Goal: Communication & Community: Answer question/provide support

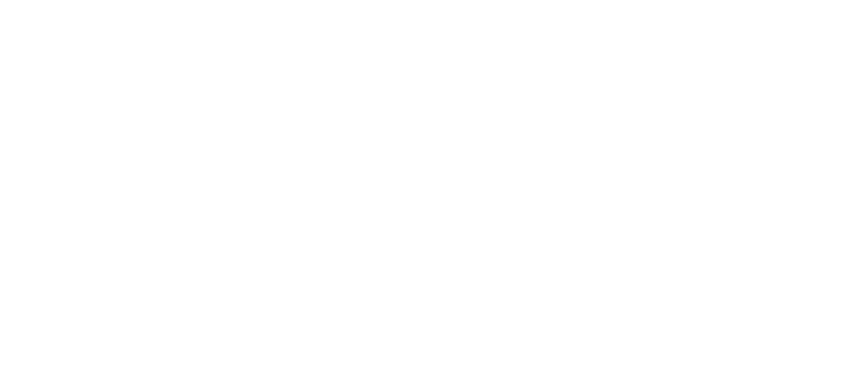
click at [778, 0] on html at bounding box center [420, 0] width 841 height 0
click at [779, 0] on html at bounding box center [420, 0] width 841 height 0
click at [782, 0] on html at bounding box center [420, 0] width 841 height 0
click at [783, 0] on html at bounding box center [420, 0] width 841 height 0
click at [781, 0] on html at bounding box center [420, 0] width 841 height 0
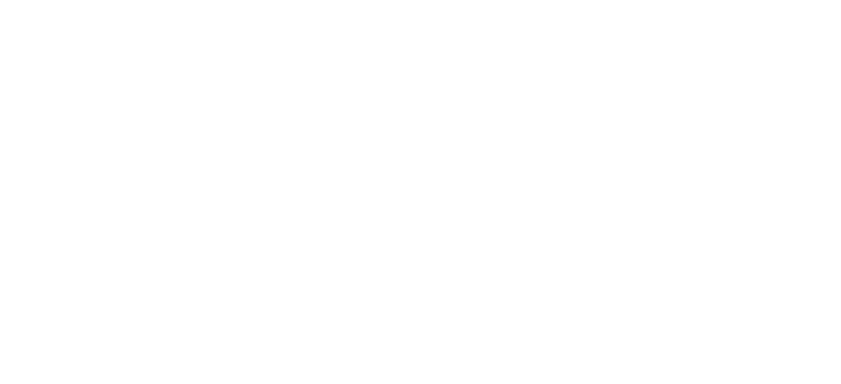
click at [781, 0] on html at bounding box center [420, 0] width 841 height 0
click at [782, 0] on html at bounding box center [420, 0] width 841 height 0
click at [780, 0] on html at bounding box center [420, 0] width 841 height 0
click at [549, 0] on html at bounding box center [420, 0] width 841 height 0
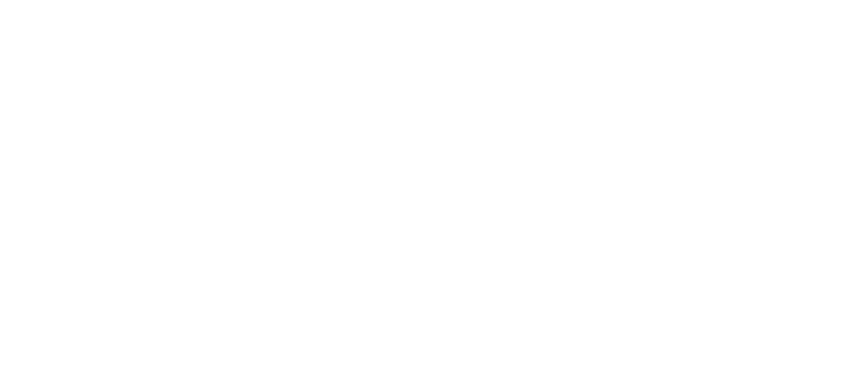
click at [777, 0] on html at bounding box center [420, 0] width 841 height 0
click at [540, 0] on html at bounding box center [420, 0] width 841 height 0
click at [787, 0] on html at bounding box center [420, 0] width 841 height 0
click at [786, 0] on html at bounding box center [420, 0] width 841 height 0
click at [785, 0] on html at bounding box center [420, 0] width 841 height 0
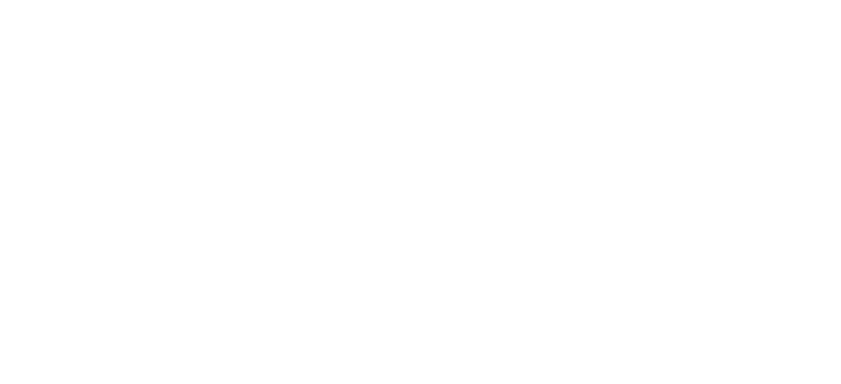
click at [785, 0] on html at bounding box center [420, 0] width 841 height 0
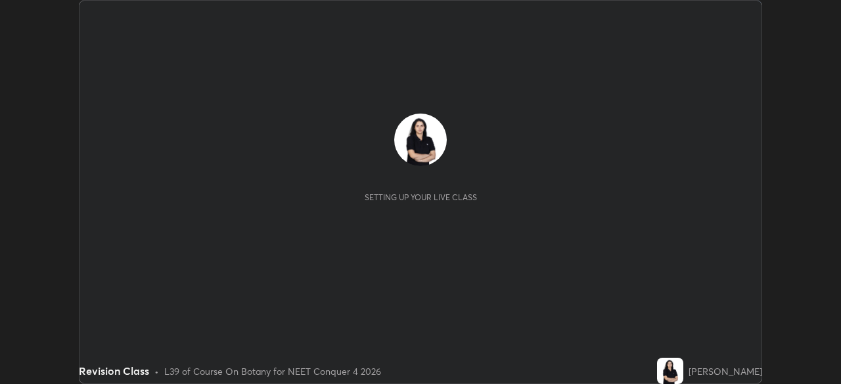
scroll to position [384, 840]
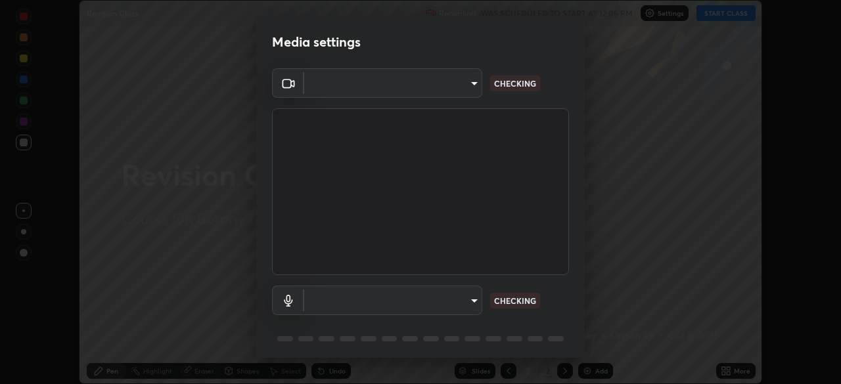
type input "6ee9b2c6c9a5678ab5214f7e96b3922f1b517bc999d2db28af292a13673a7194"
click at [447, 301] on body "Erase all Revision Class Recording WAS SCHEDULED TO START AT 12:05 PM Settings …" at bounding box center [420, 192] width 841 height 384
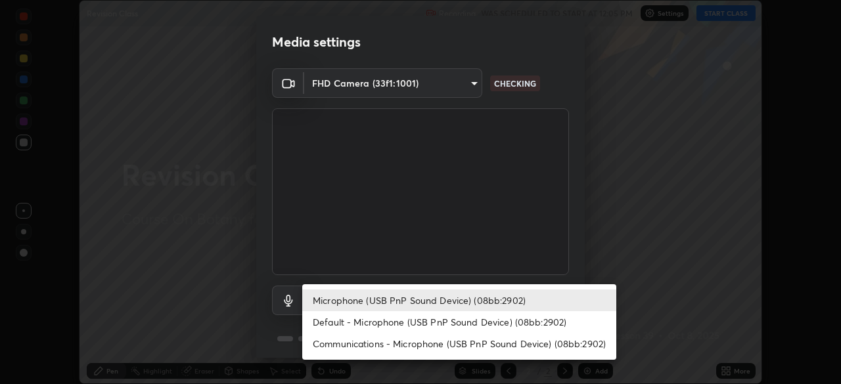
click at [420, 320] on li "Default - Microphone (USB PnP Sound Device) (08bb:2902)" at bounding box center [459, 322] width 314 height 22
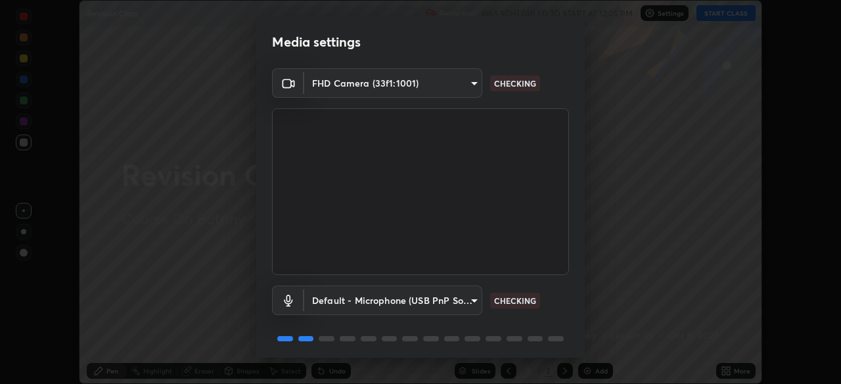
click at [454, 295] on body "Erase all Revision Class Recording WAS SCHEDULED TO START AT 12:05 PM Settings …" at bounding box center [420, 192] width 841 height 384
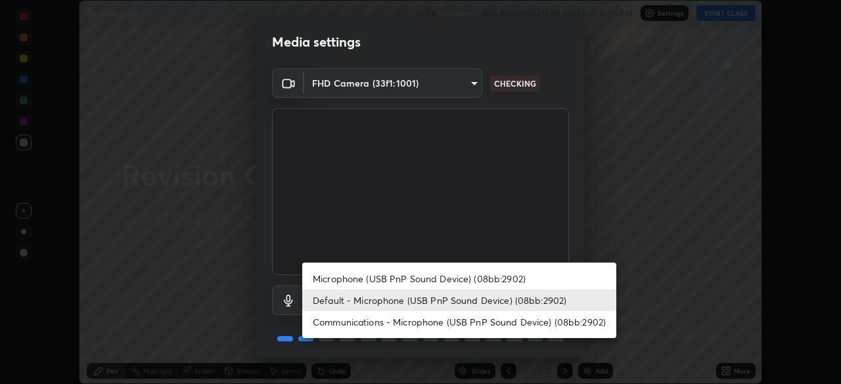
click at [431, 274] on li "Microphone (USB PnP Sound Device) (08bb:2902)" at bounding box center [459, 279] width 314 height 22
type input "d69259a39cf6ac2492a8378895a3ad9eba5f784ef6ce80e1a5d6c1c32a0e6b2d"
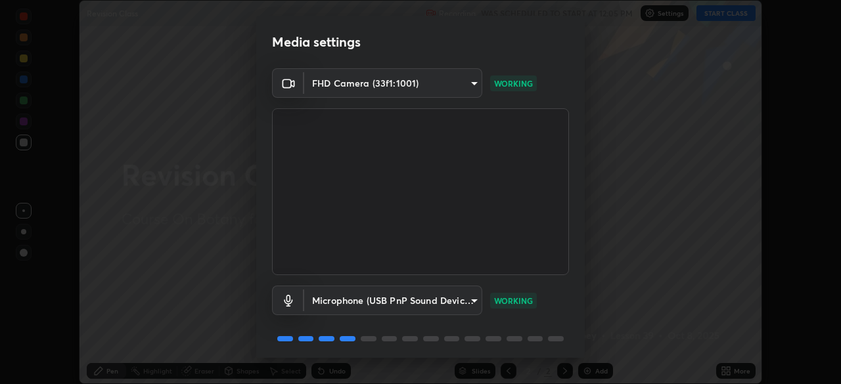
scroll to position [47, 0]
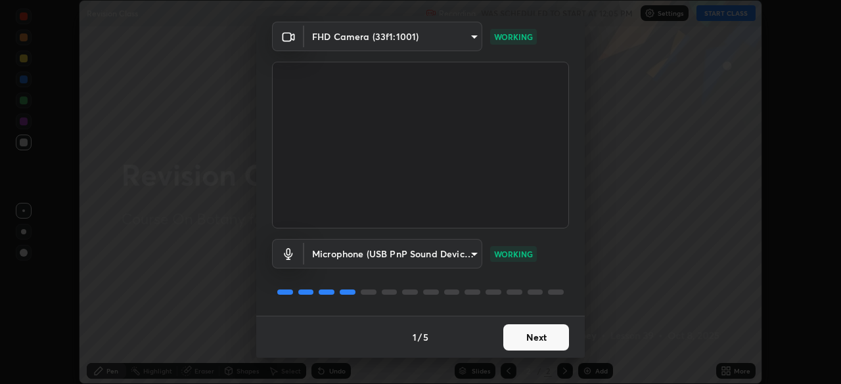
click at [545, 336] on button "Next" at bounding box center [536, 337] width 66 height 26
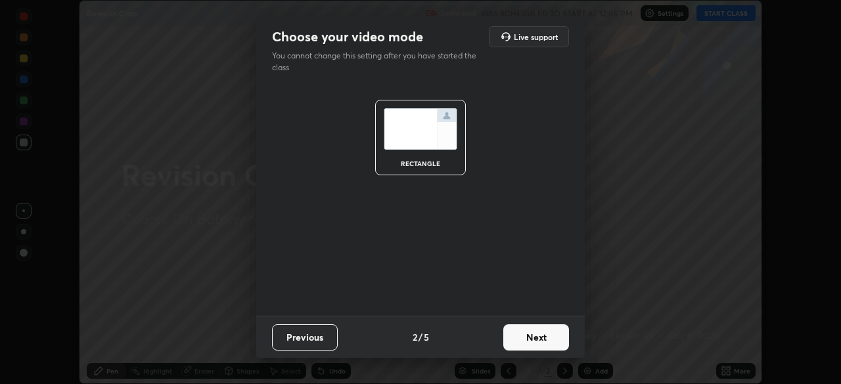
click at [548, 334] on button "Next" at bounding box center [536, 337] width 66 height 26
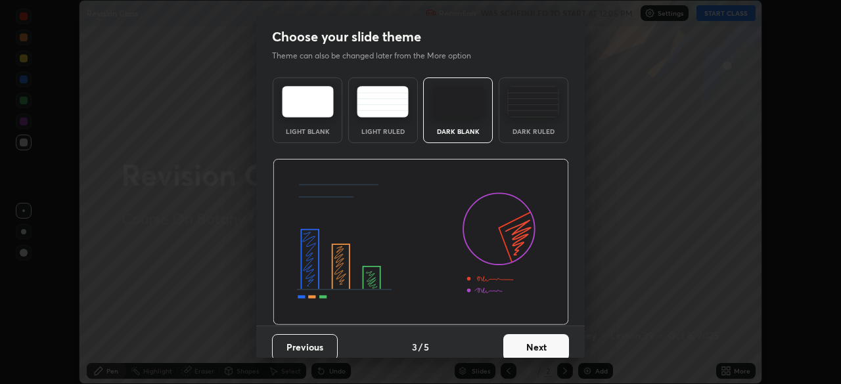
click at [551, 337] on button "Next" at bounding box center [536, 347] width 66 height 26
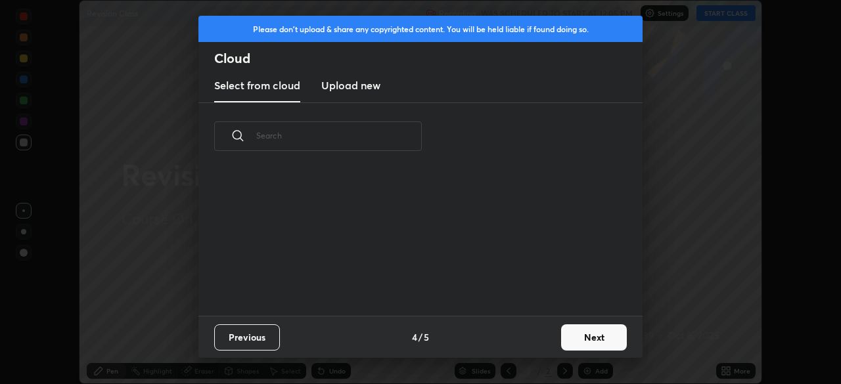
click at [580, 335] on button "Next" at bounding box center [594, 337] width 66 height 26
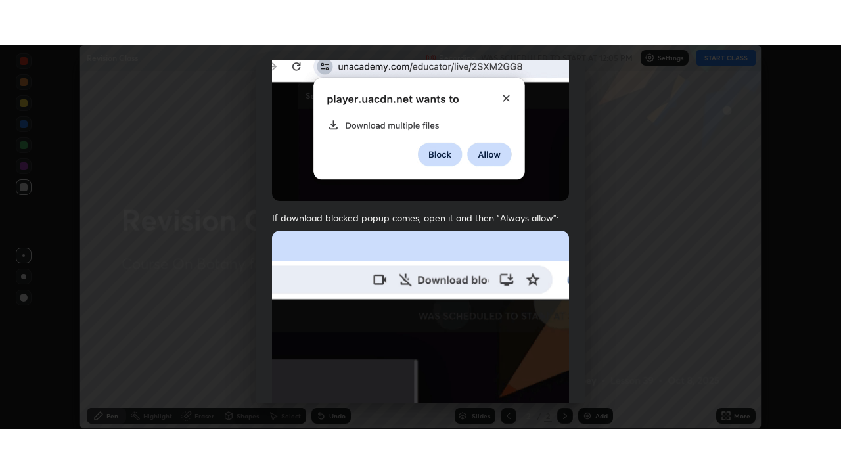
scroll to position [315, 0]
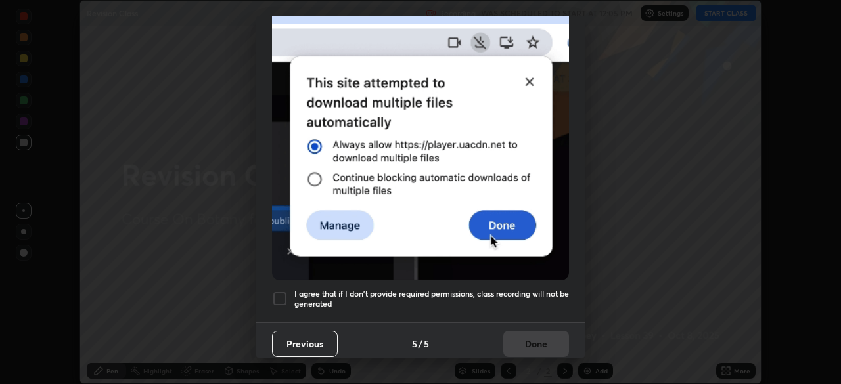
click at [519, 295] on h5 "I agree that if I don't provide required permissions, class recording will not …" at bounding box center [431, 299] width 274 height 20
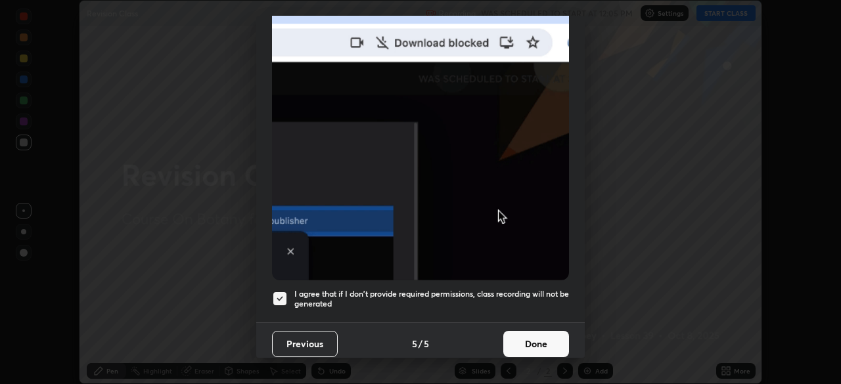
click at [524, 337] on button "Done" at bounding box center [536, 344] width 66 height 26
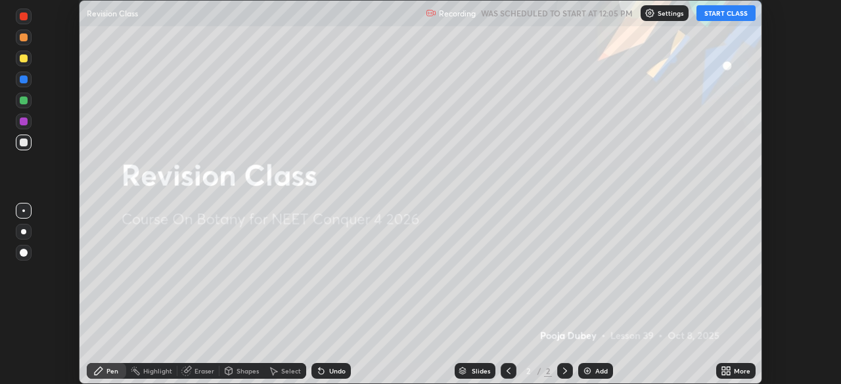
click at [724, 15] on button "START CLASS" at bounding box center [725, 13] width 59 height 16
click at [723, 373] on icon at bounding box center [723, 373] width 3 height 3
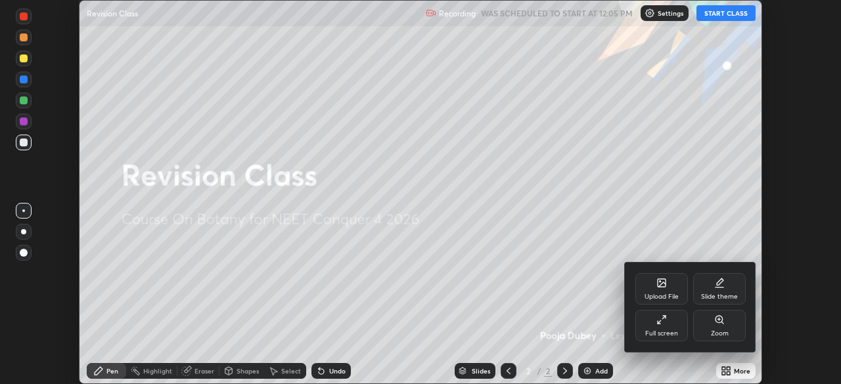
click at [665, 322] on icon at bounding box center [661, 320] width 11 height 11
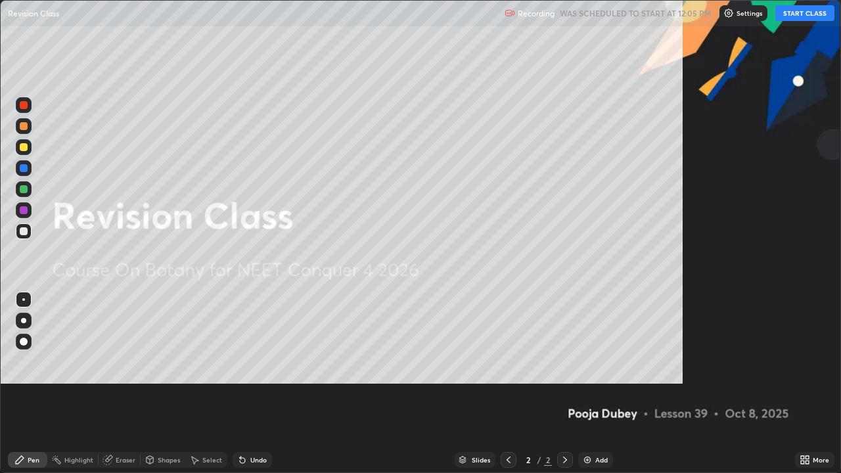
scroll to position [473, 841]
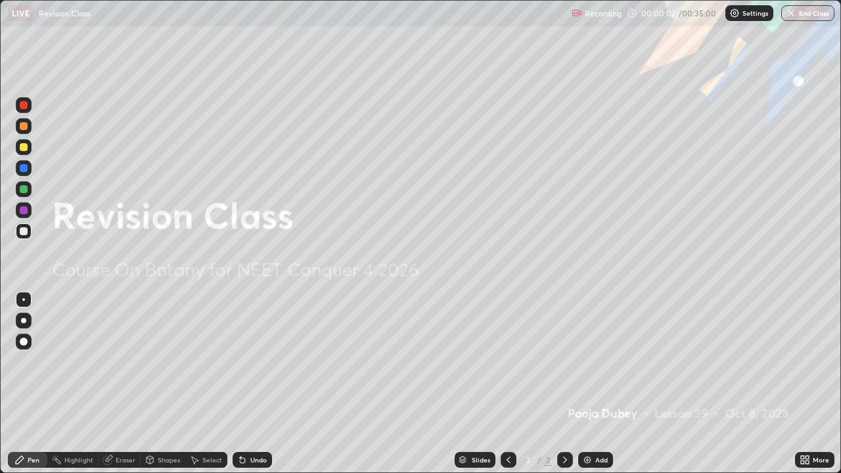
click at [812, 383] on div "More" at bounding box center [820, 459] width 16 height 7
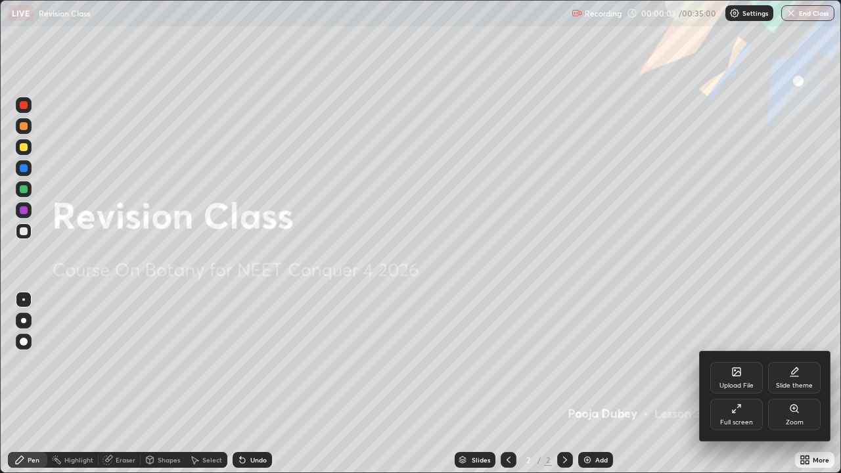
click at [733, 380] on div "Upload File" at bounding box center [736, 378] width 53 height 32
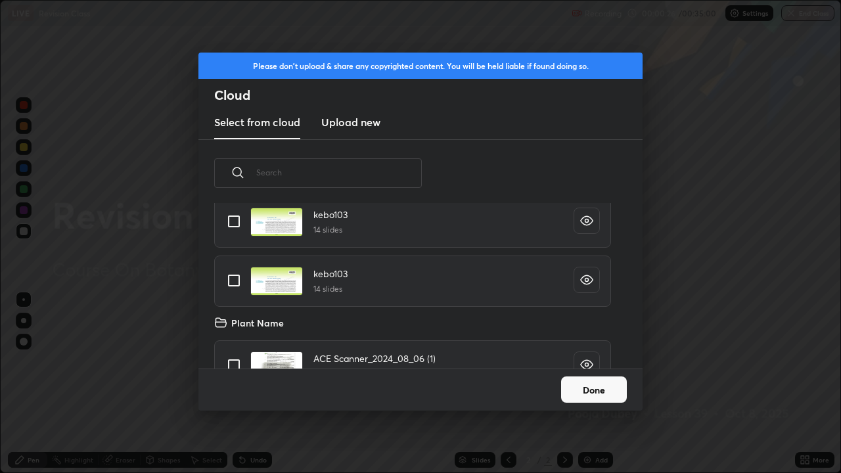
scroll to position [4342, 0]
click at [238, 224] on input "grid" at bounding box center [234, 220] width 28 height 28
checkbox input "true"
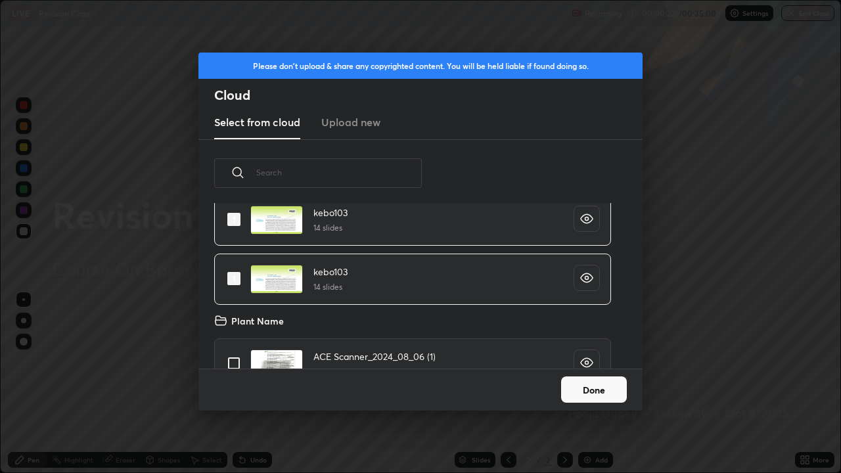
click at [579, 383] on button "Done" at bounding box center [594, 389] width 66 height 26
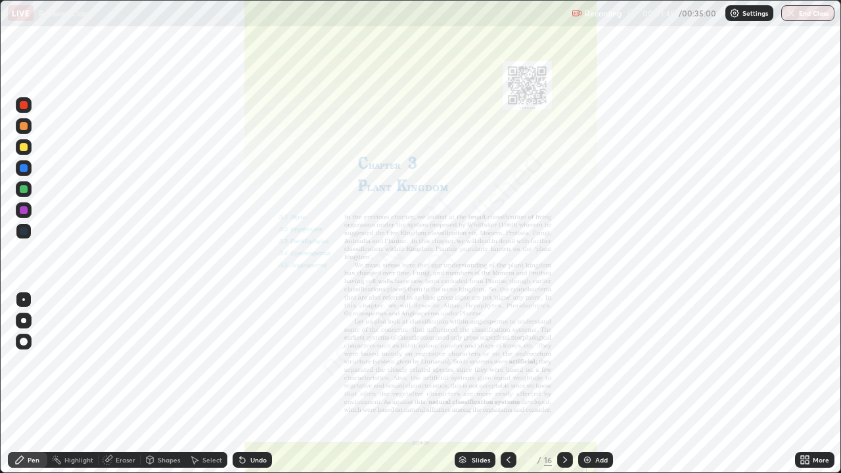
click at [460, 383] on icon at bounding box center [462, 457] width 7 height 3
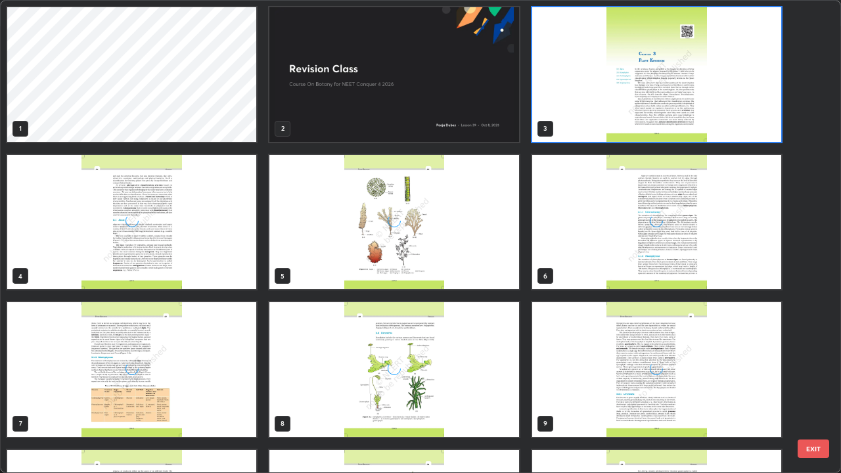
scroll to position [468, 833]
click at [414, 128] on img "grid" at bounding box center [393, 74] width 249 height 135
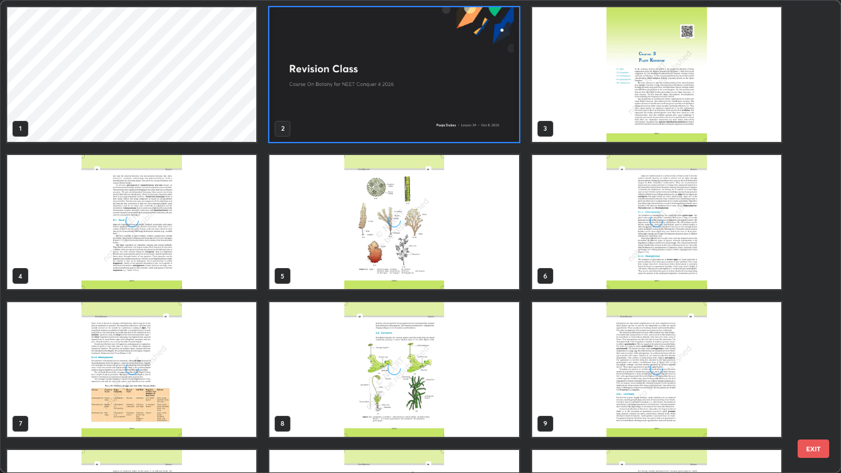
click at [414, 128] on img "grid" at bounding box center [393, 74] width 249 height 135
click at [410, 134] on img "grid" at bounding box center [393, 74] width 249 height 135
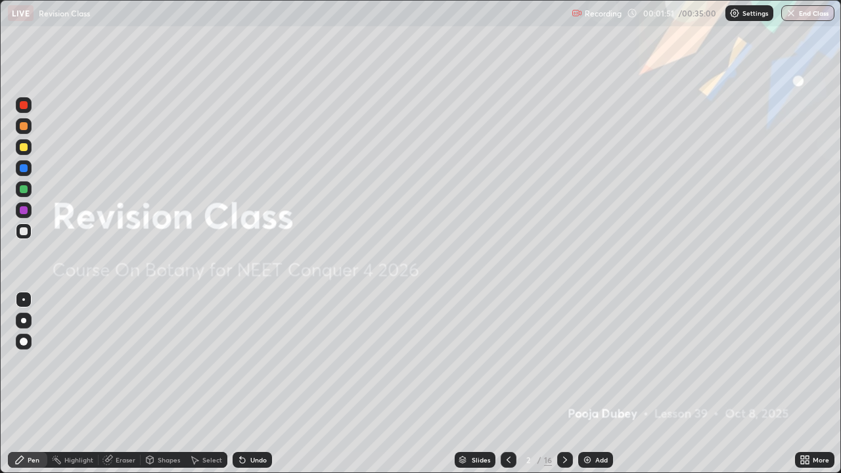
click at [584, 383] on img at bounding box center [587, 459] width 11 height 11
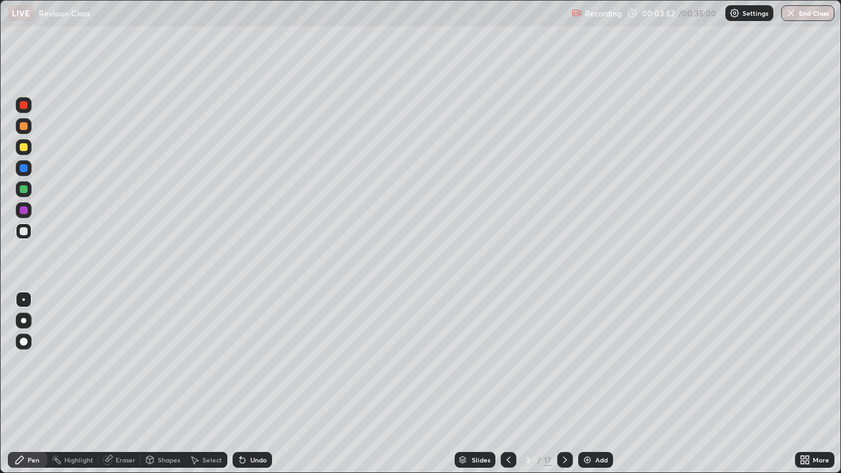
click at [26, 192] on div at bounding box center [24, 189] width 8 height 8
click at [466, 383] on div "Slides" at bounding box center [474, 460] width 41 height 16
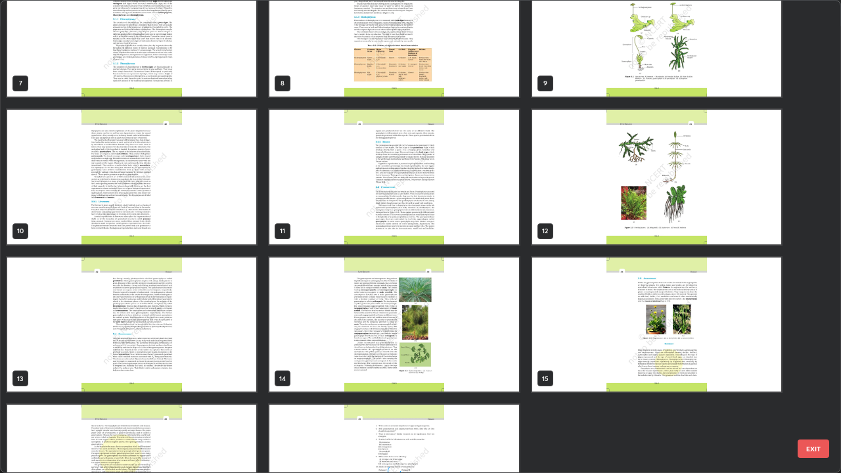
scroll to position [413, 0]
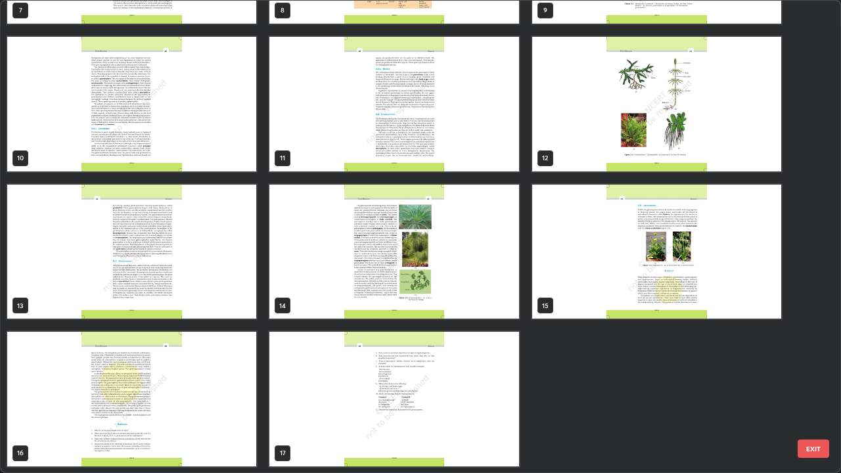
click at [575, 309] on img "grid" at bounding box center [656, 252] width 249 height 135
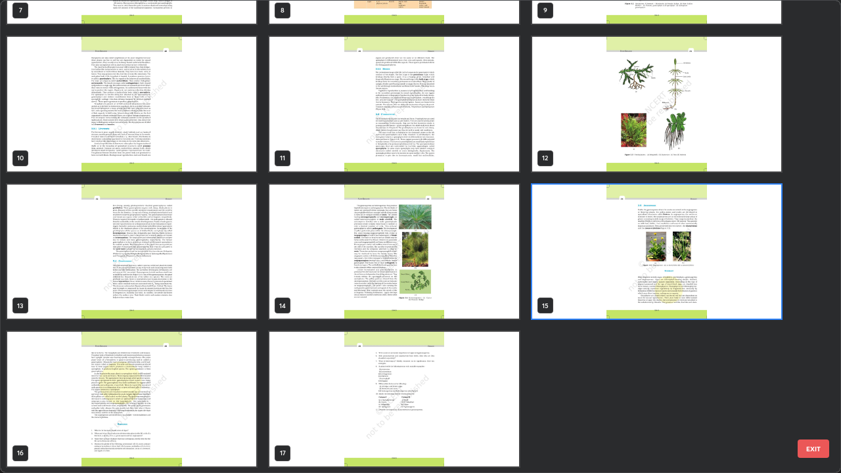
click at [586, 310] on img "grid" at bounding box center [656, 252] width 249 height 135
click at [590, 311] on img "grid" at bounding box center [656, 252] width 249 height 135
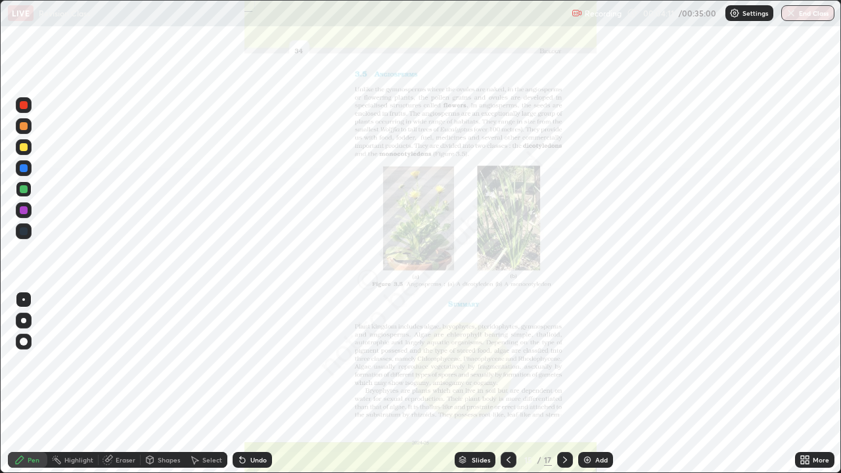
click at [463, 383] on icon at bounding box center [462, 457] width 7 height 3
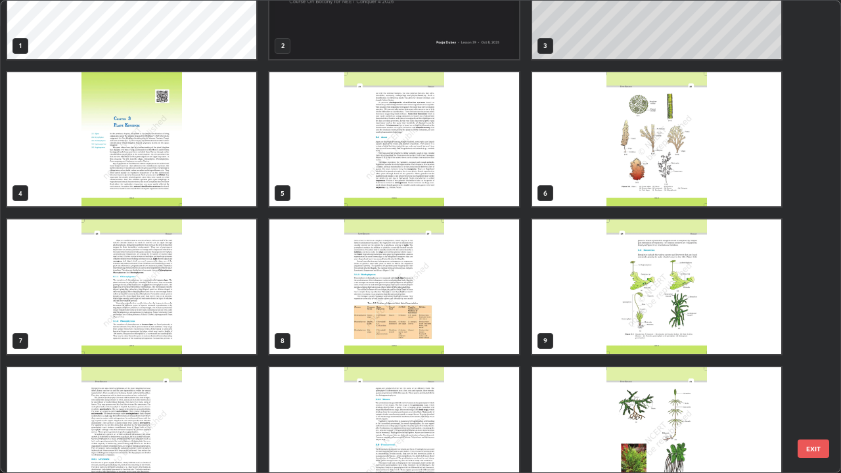
scroll to position [0, 0]
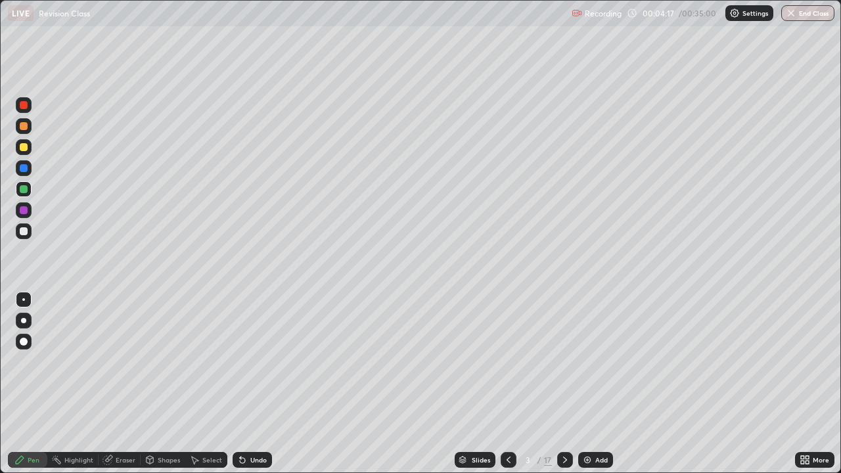
click at [24, 320] on div at bounding box center [23, 320] width 5 height 5
click at [814, 383] on div "More" at bounding box center [820, 459] width 16 height 7
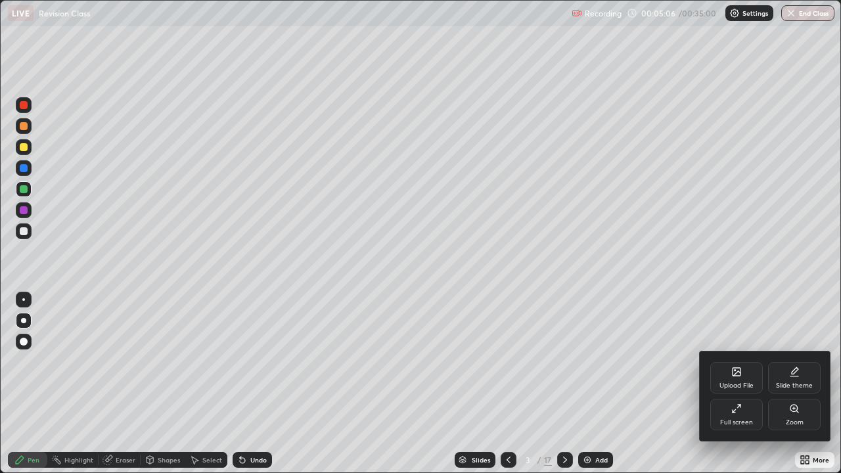
click at [747, 378] on div "Upload File" at bounding box center [736, 378] width 53 height 32
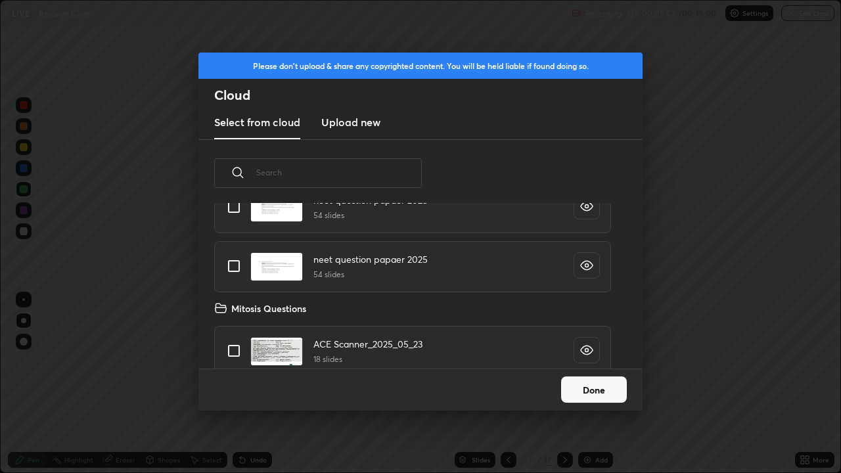
click at [229, 265] on input "grid" at bounding box center [234, 266] width 28 height 28
checkbox input "true"
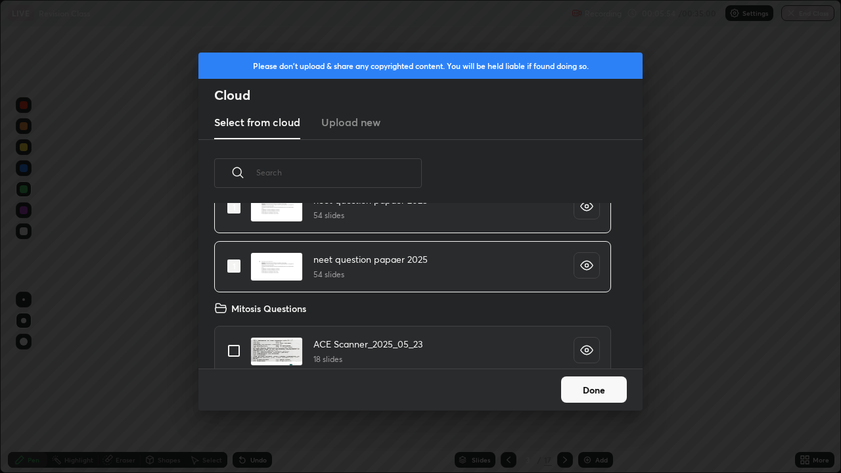
click at [572, 383] on button "Done" at bounding box center [594, 389] width 66 height 26
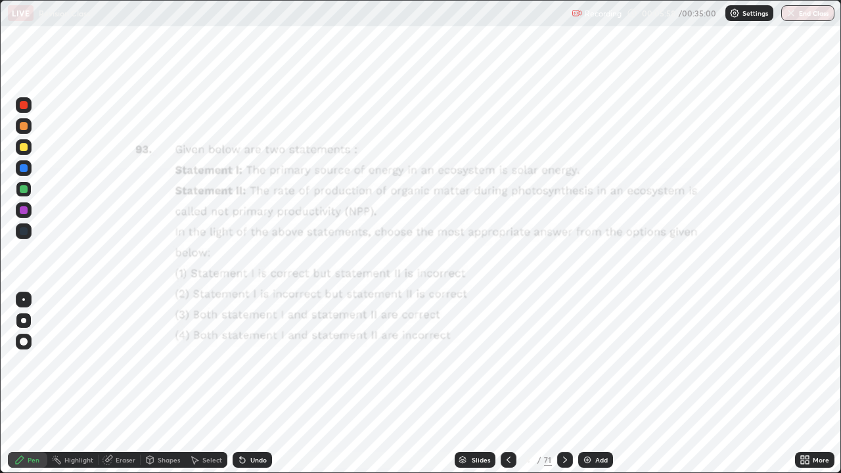
click at [480, 383] on div "Slides" at bounding box center [480, 459] width 18 height 7
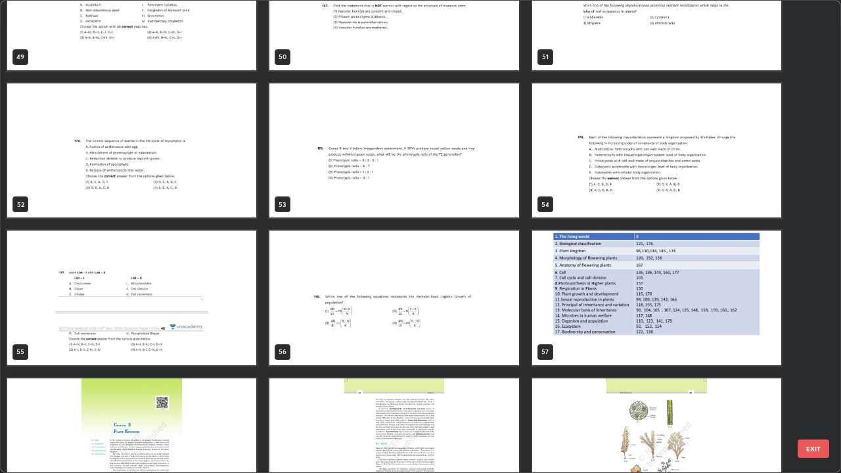
click at [598, 316] on img "grid" at bounding box center [656, 297] width 249 height 135
click at [609, 313] on img "grid" at bounding box center [656, 297] width 249 height 135
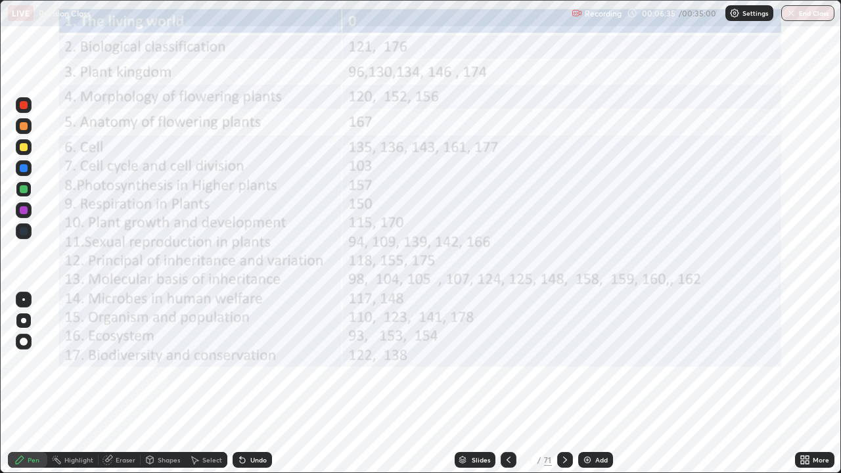
click at [462, 383] on icon at bounding box center [462, 457] width 7 height 3
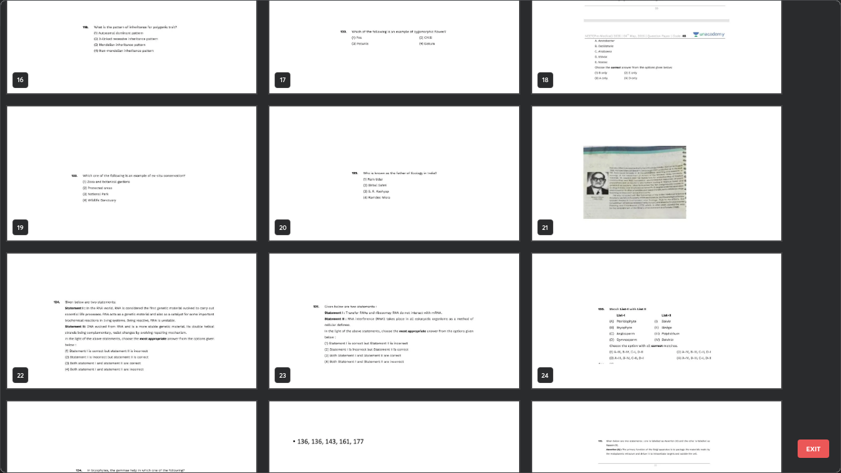
scroll to position [783, 0]
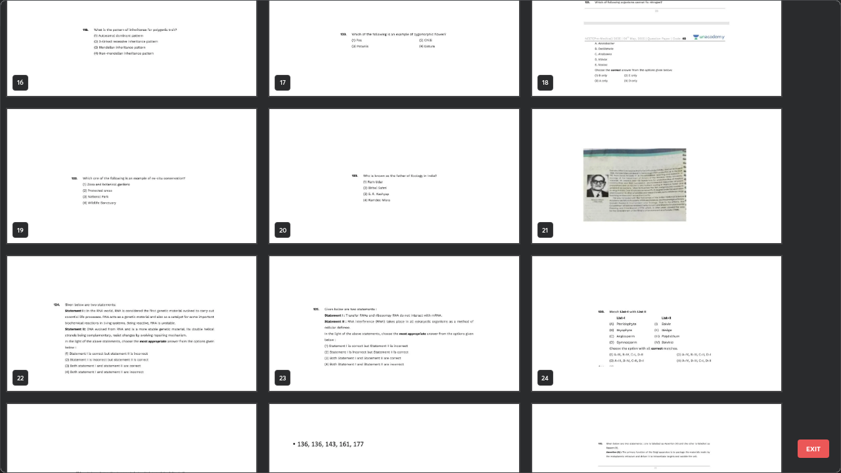
click at [586, 81] on img "grid" at bounding box center [656, 28] width 249 height 135
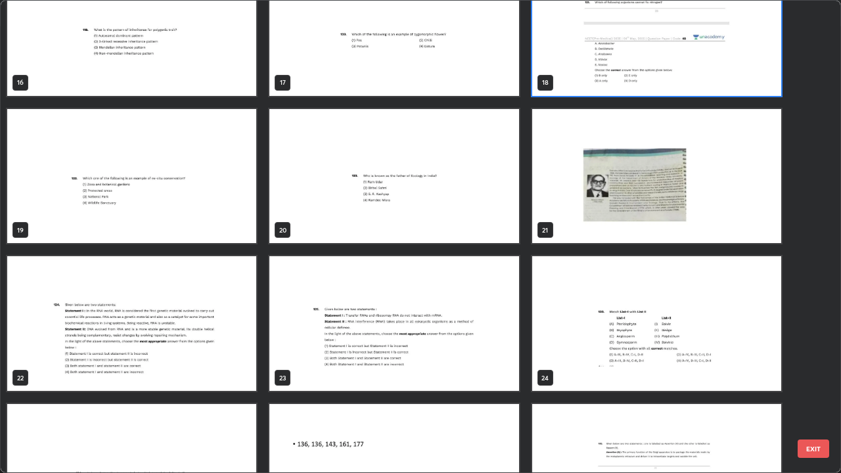
scroll to position [737, 0]
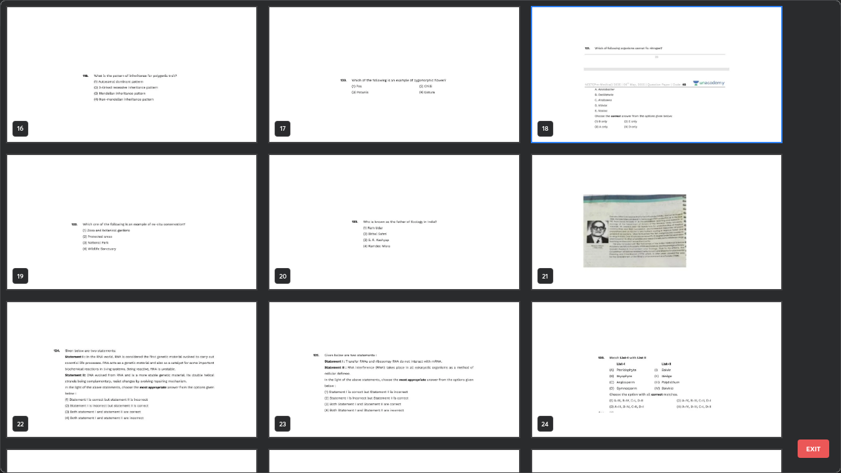
click at [583, 81] on img "grid" at bounding box center [656, 74] width 249 height 135
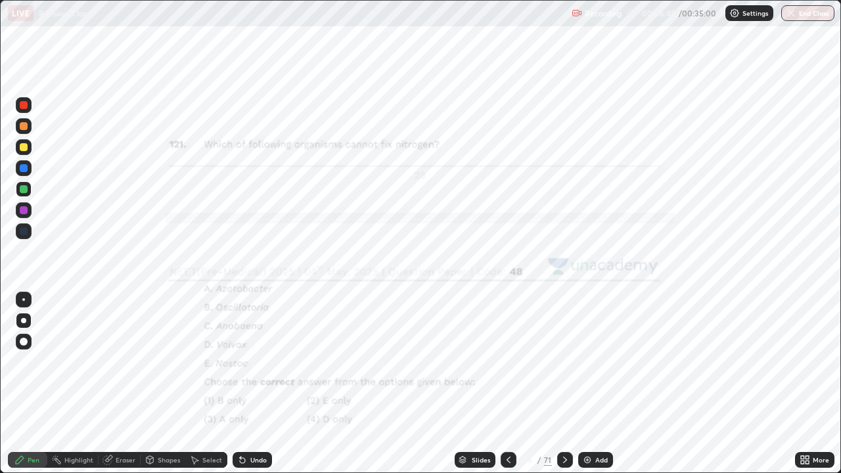
click at [580, 82] on img "grid" at bounding box center [656, 74] width 249 height 135
click at [802, 383] on icon at bounding box center [801, 457] width 3 height 3
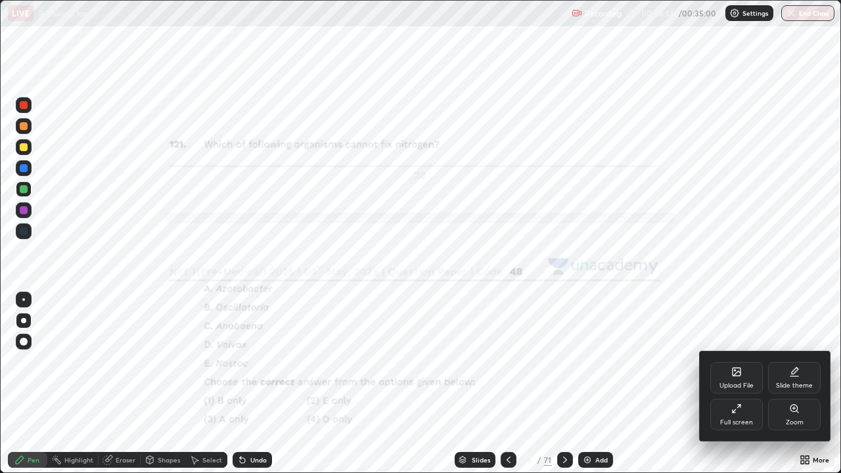
click at [801, 383] on div "Zoom" at bounding box center [794, 415] width 53 height 32
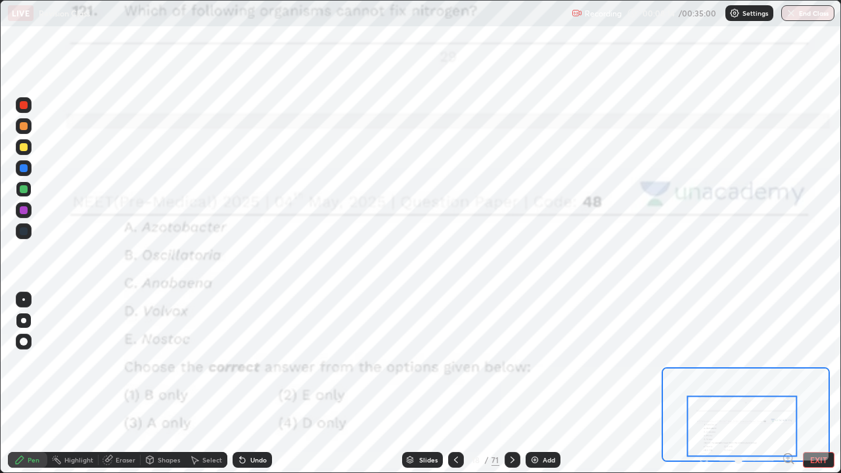
click at [407, 383] on icon at bounding box center [409, 461] width 7 height 2
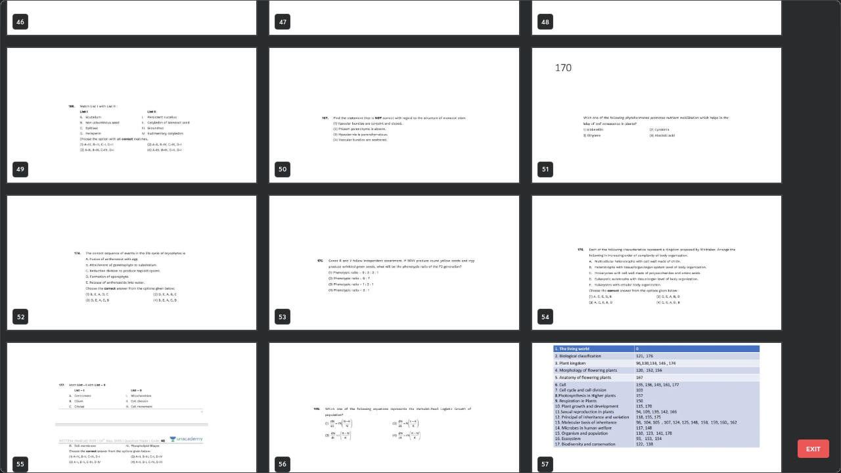
scroll to position [2329, 0]
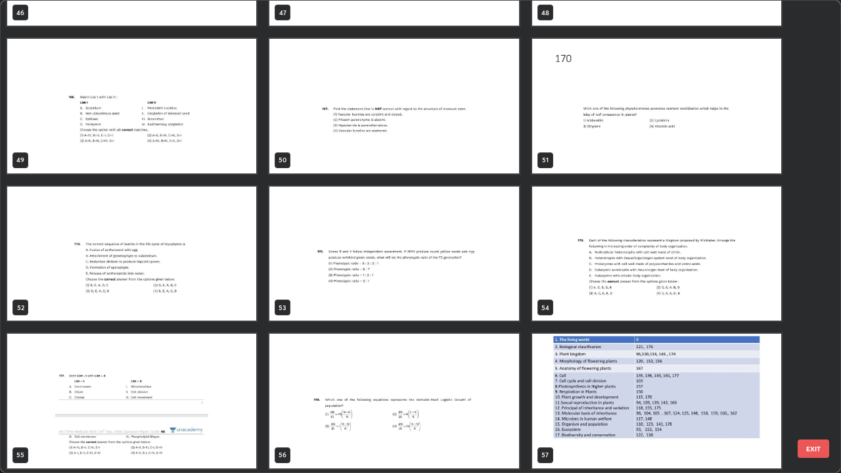
click at [590, 309] on img "grid" at bounding box center [656, 253] width 249 height 135
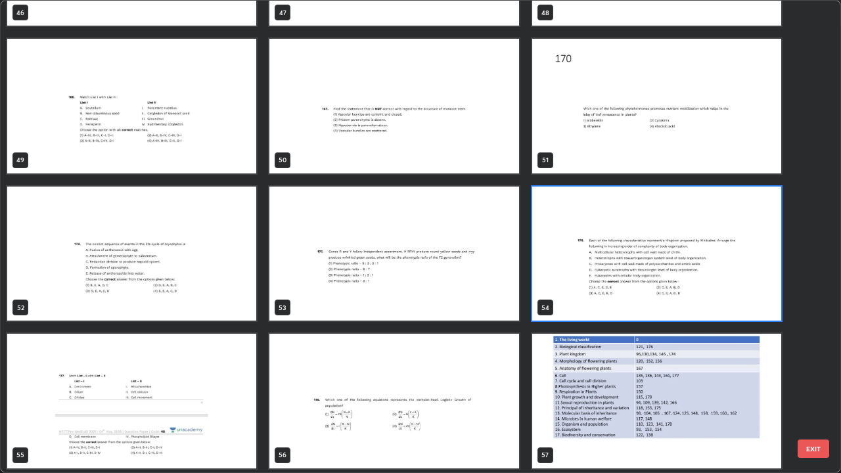
click at [730, 295] on img "grid" at bounding box center [656, 253] width 249 height 135
click at [736, 291] on img "grid" at bounding box center [656, 253] width 249 height 135
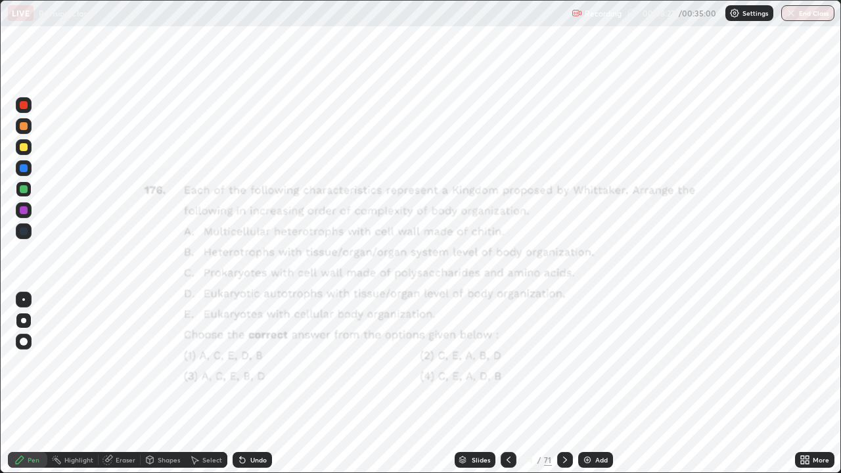
click at [739, 293] on img "grid" at bounding box center [656, 253] width 249 height 135
click at [822, 383] on div "More" at bounding box center [820, 459] width 16 height 7
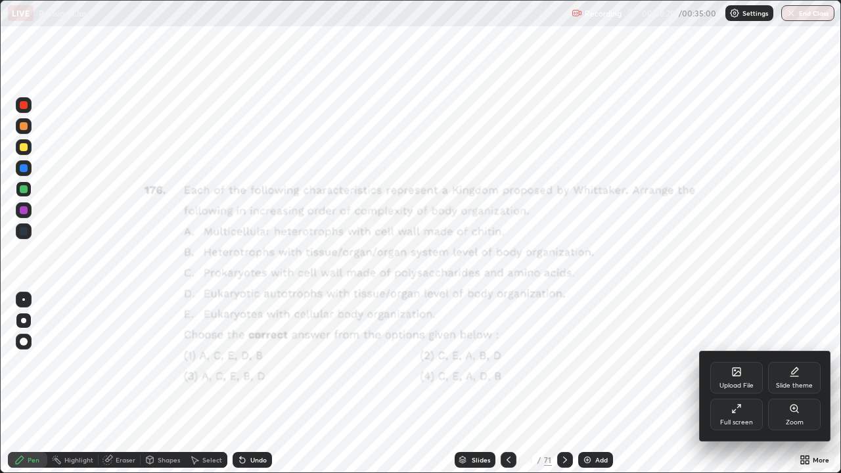
click at [796, 383] on div "Zoom" at bounding box center [794, 422] width 18 height 7
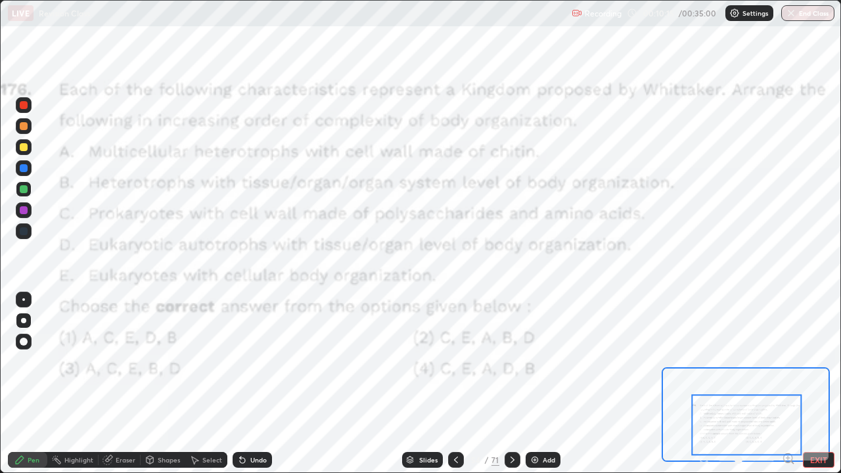
click at [435, 383] on div "Slides" at bounding box center [422, 460] width 41 height 16
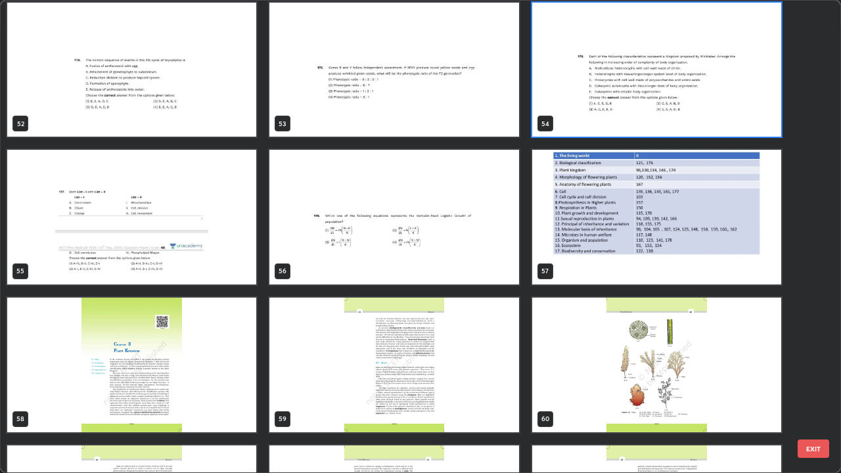
scroll to position [2472, 0]
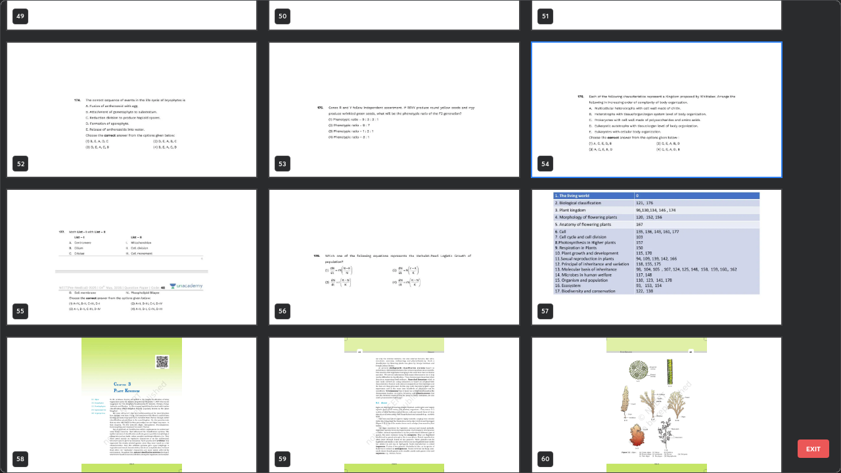
click at [596, 274] on div "46 47 48 49 50 51 52 53 54 55 56 57 58 59 60" at bounding box center [409, 236] width 816 height 471
click at [610, 286] on img "grid" at bounding box center [656, 257] width 249 height 135
click at [613, 292] on img "grid" at bounding box center [656, 257] width 249 height 135
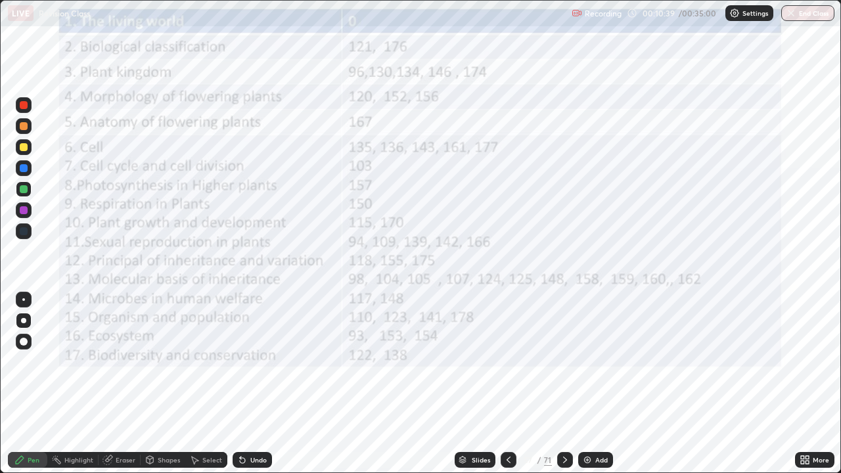
click at [483, 383] on div "Slides" at bounding box center [474, 460] width 41 height 16
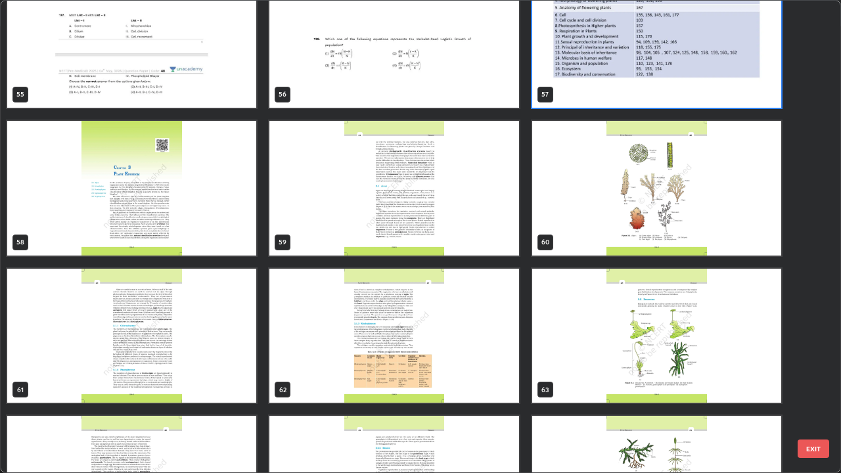
scroll to position [2689, 0]
click at [482, 250] on img "grid" at bounding box center [393, 188] width 249 height 135
click at [487, 242] on img "grid" at bounding box center [393, 188] width 249 height 135
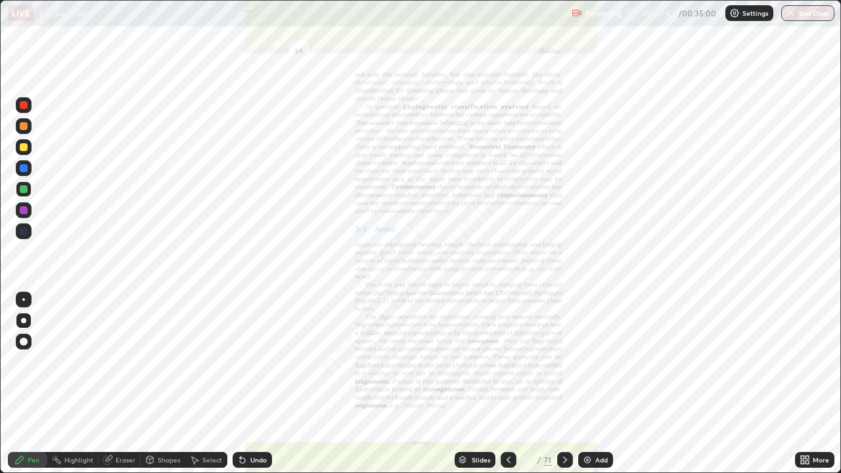
click at [483, 246] on img "grid" at bounding box center [393, 188] width 249 height 135
click at [507, 383] on icon at bounding box center [508, 459] width 4 height 7
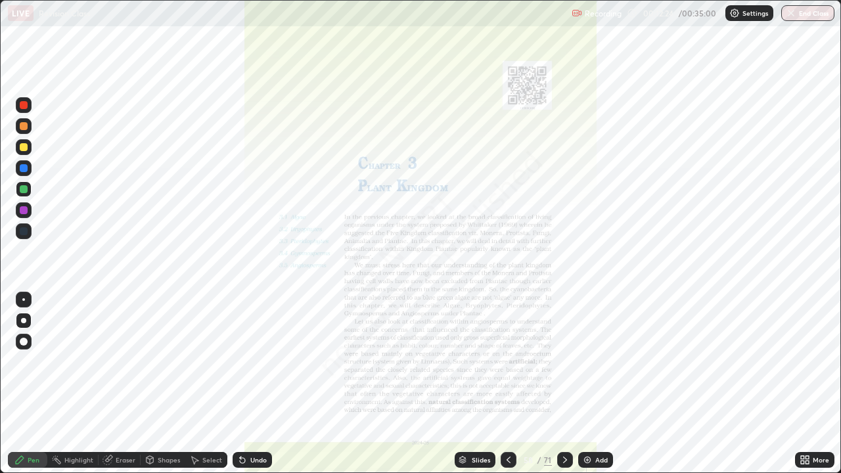
click at [558, 383] on div at bounding box center [565, 460] width 16 height 16
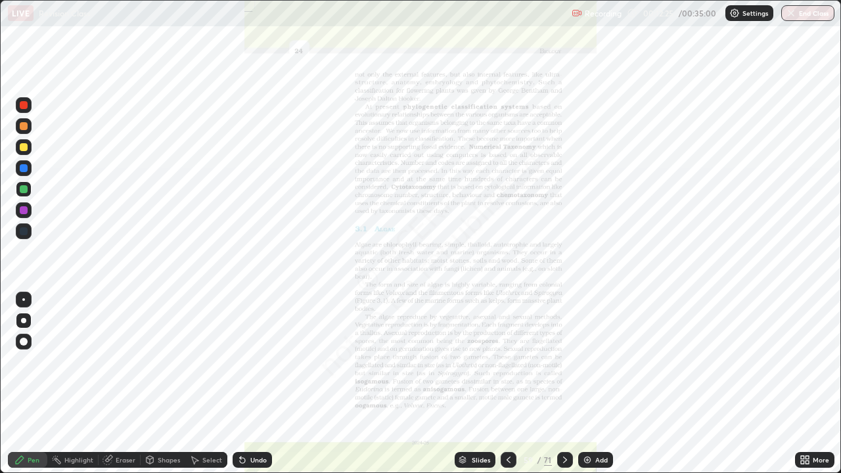
click at [472, 383] on div "Slides" at bounding box center [480, 459] width 18 height 7
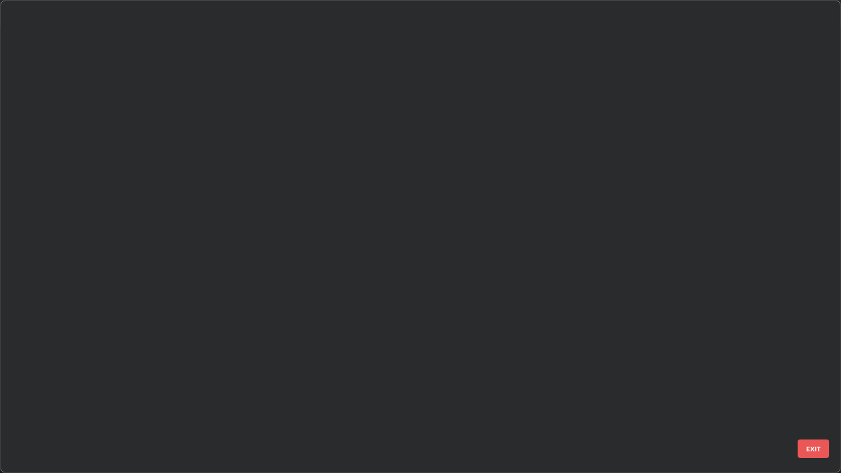
scroll to position [0, 0]
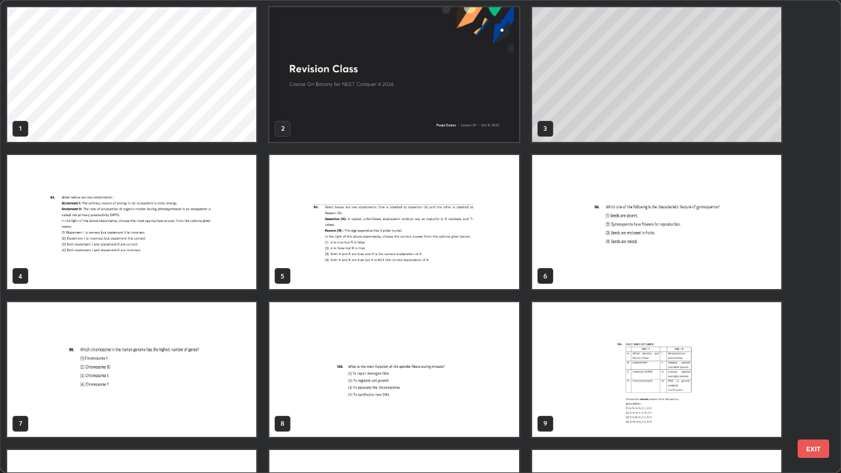
click at [601, 142] on div "3" at bounding box center [657, 74] width 252 height 137
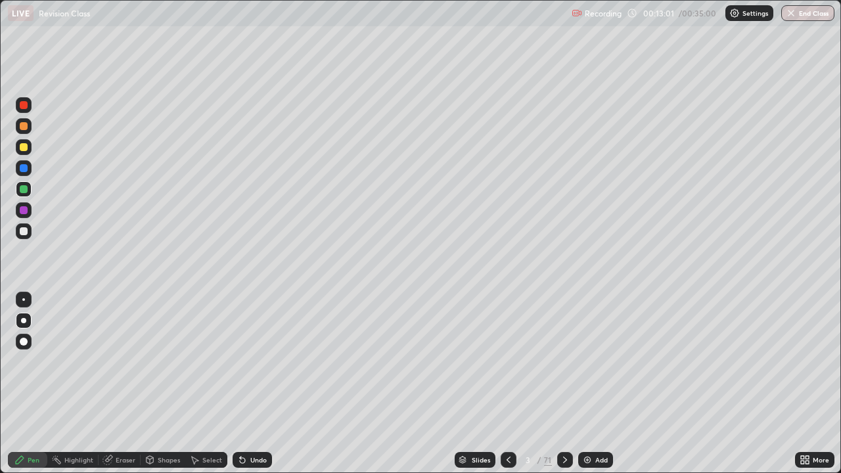
click at [461, 383] on icon at bounding box center [462, 457] width 7 height 3
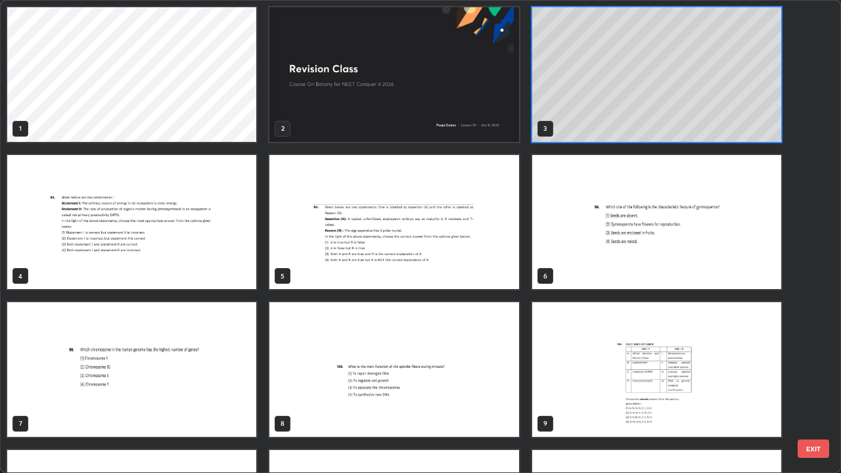
click at [570, 269] on img "grid" at bounding box center [656, 222] width 249 height 135
click at [573, 267] on img "grid" at bounding box center [656, 222] width 249 height 135
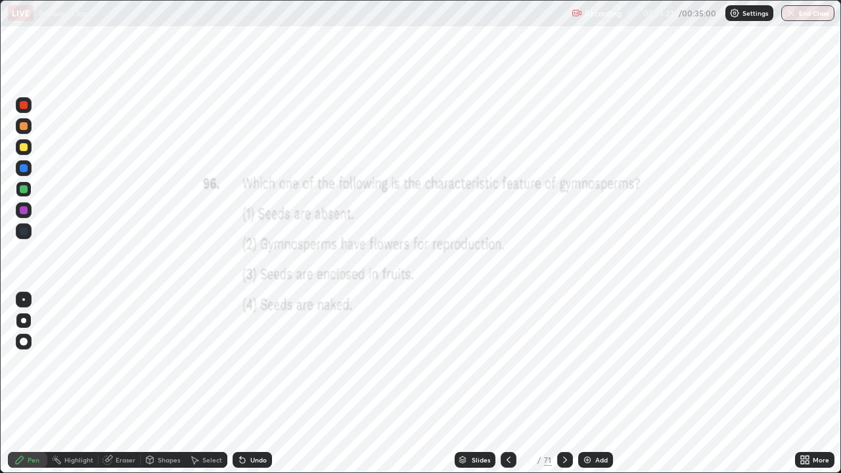
click at [571, 259] on img "grid" at bounding box center [656, 222] width 249 height 135
click at [456, 383] on div "Slides" at bounding box center [474, 460] width 41 height 16
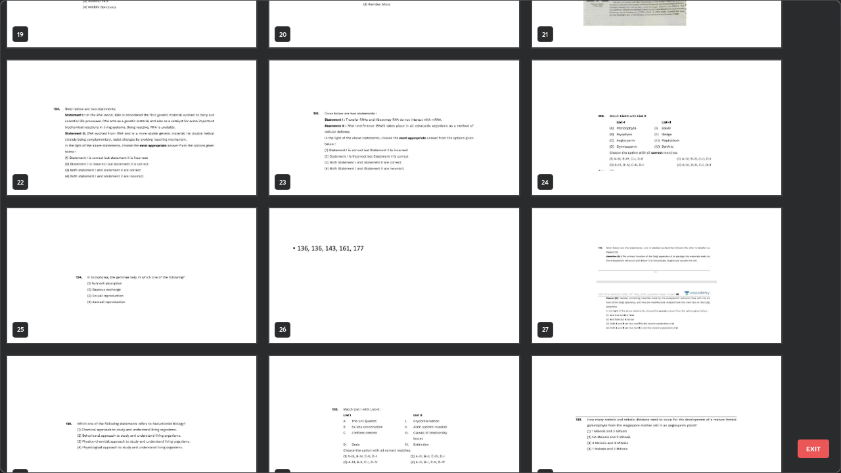
scroll to position [1011, 0]
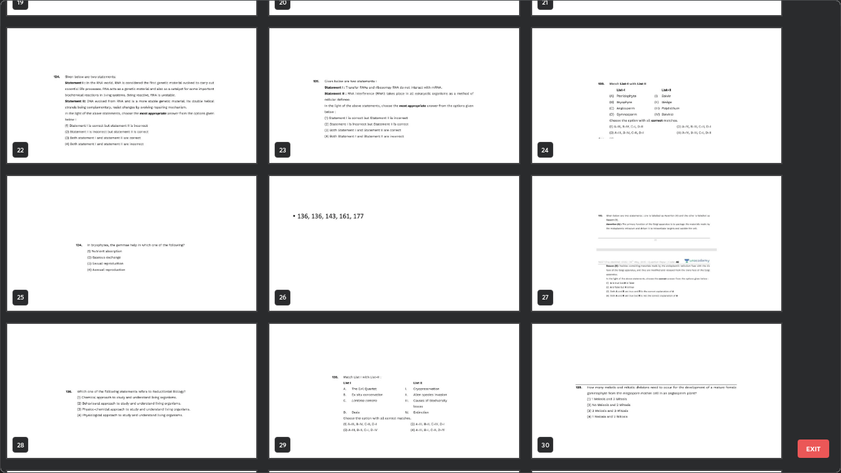
click at [76, 261] on img "grid" at bounding box center [131, 243] width 249 height 135
click at [72, 258] on img "grid" at bounding box center [131, 243] width 249 height 135
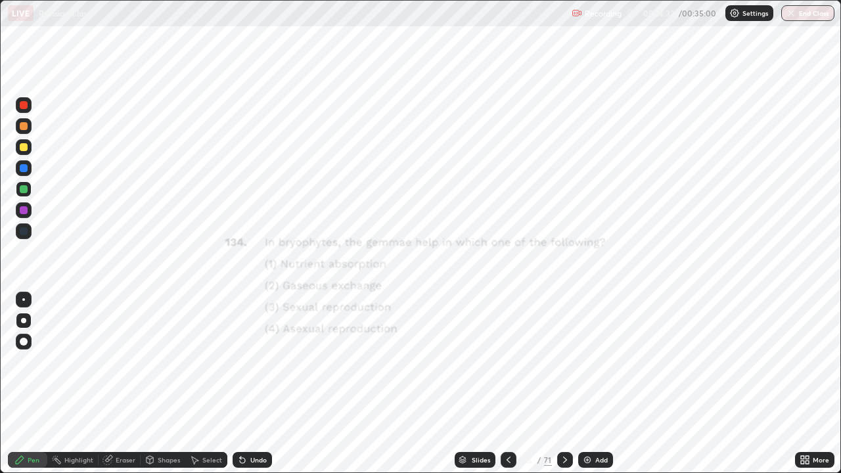
click at [500, 383] on div at bounding box center [508, 460] width 16 height 16
click at [459, 383] on icon at bounding box center [462, 457] width 7 height 3
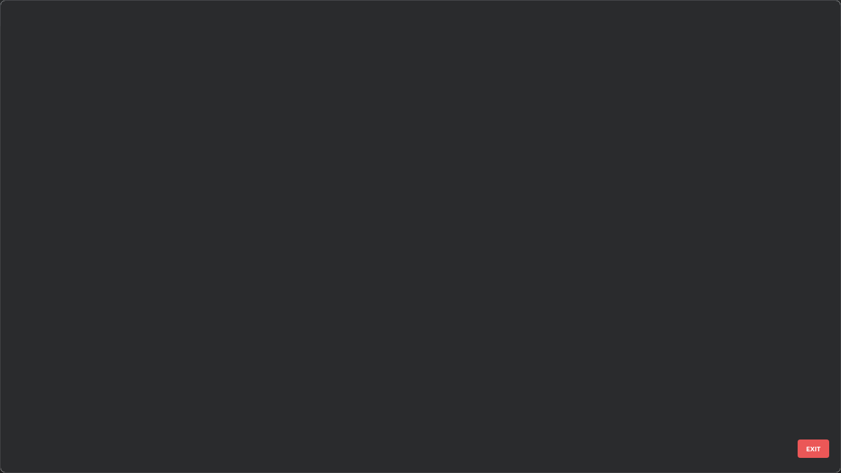
scroll to position [3069, 0]
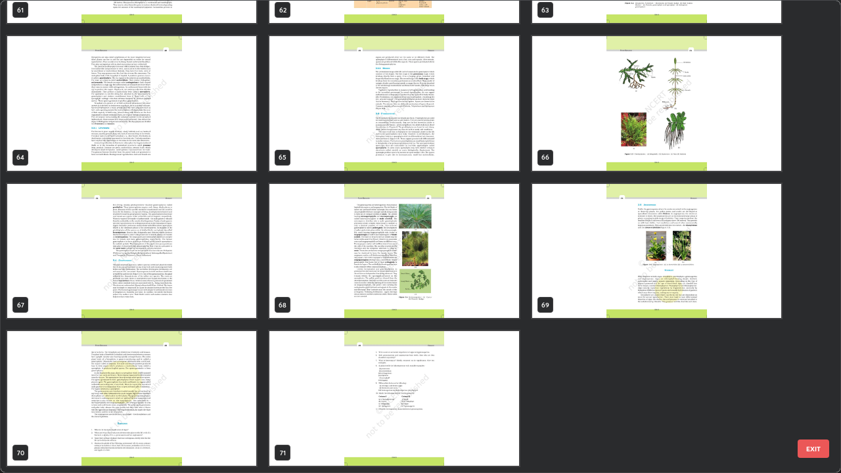
click at [301, 297] on img "grid" at bounding box center [393, 251] width 249 height 135
click at [302, 299] on img "grid" at bounding box center [393, 251] width 249 height 135
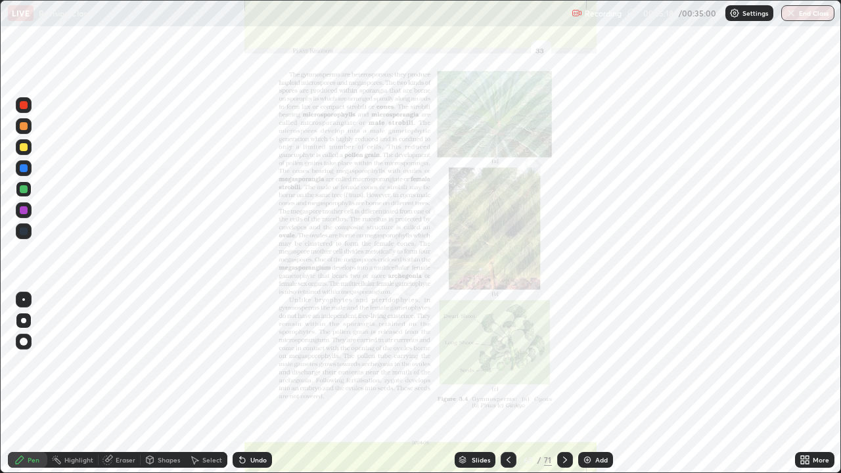
click at [303, 296] on img "grid" at bounding box center [393, 251] width 249 height 135
click at [378, 383] on div "Slides 68 / 71 Add" at bounding box center [533, 460] width 523 height 26
click at [503, 383] on icon at bounding box center [508, 459] width 11 height 11
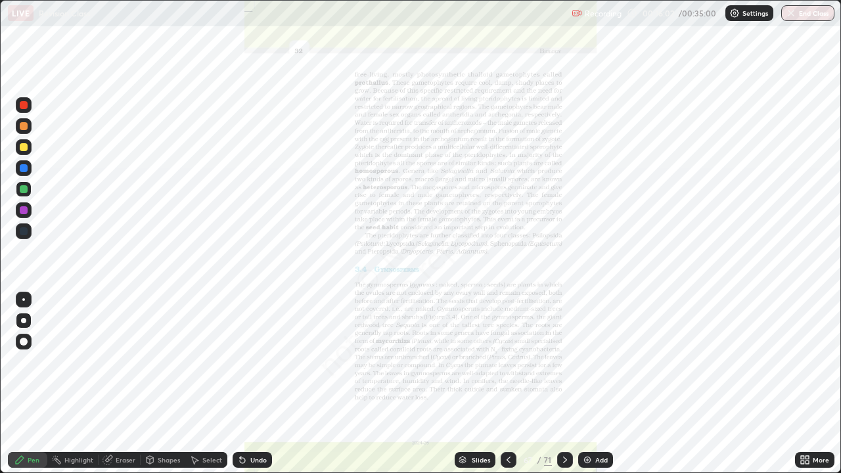
click at [471, 383] on div "Slides" at bounding box center [480, 459] width 18 height 7
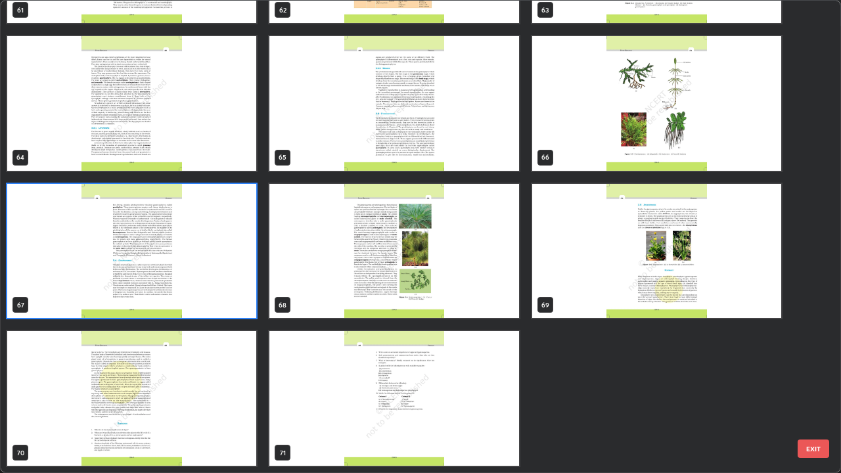
click at [185, 383] on img "grid" at bounding box center [131, 398] width 249 height 135
click at [183, 383] on img "grid" at bounding box center [131, 398] width 249 height 135
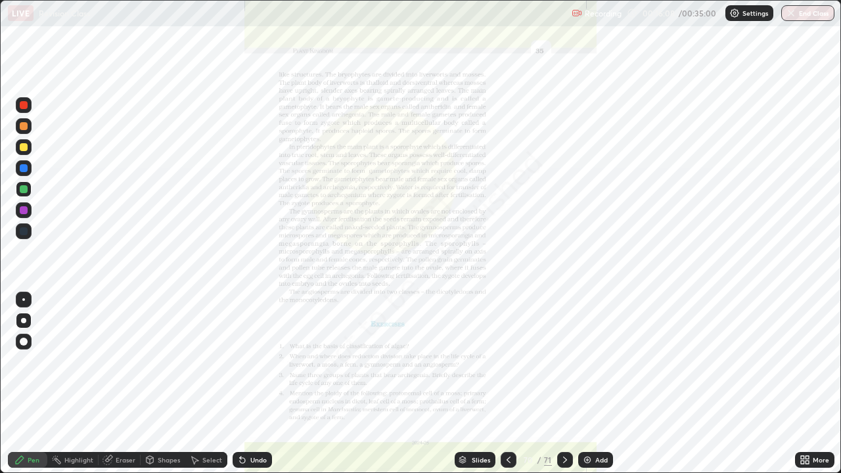
click at [186, 376] on img "grid" at bounding box center [131, 398] width 249 height 135
click at [795, 383] on div "More" at bounding box center [814, 460] width 39 height 16
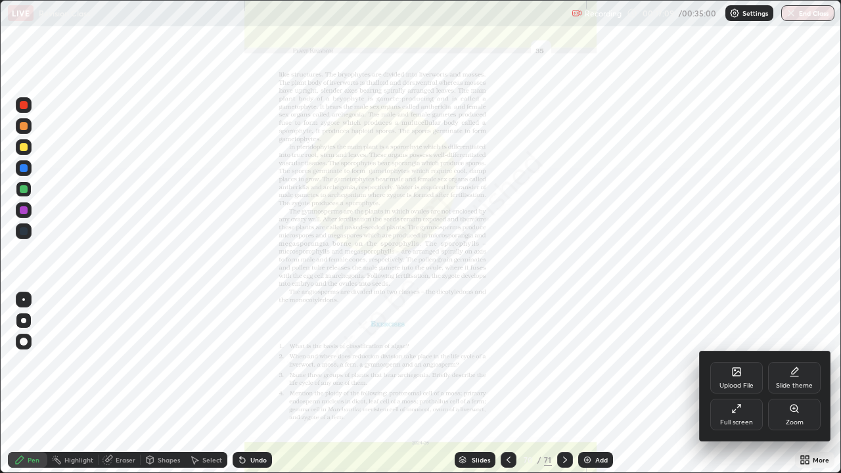
click at [798, 383] on div "Zoom" at bounding box center [794, 422] width 18 height 7
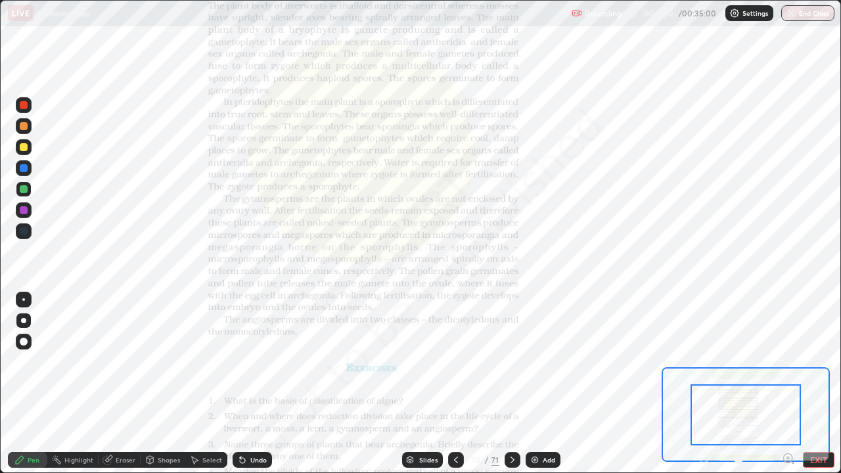
click at [785, 383] on icon at bounding box center [787, 458] width 13 height 13
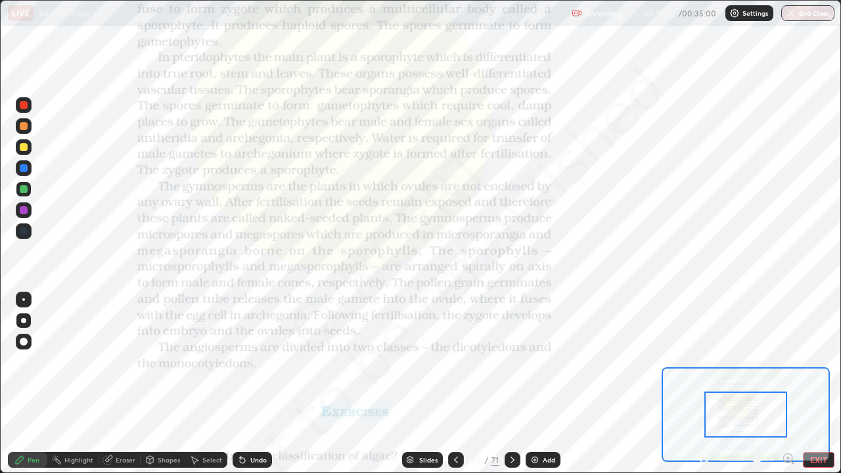
click at [786, 383] on icon at bounding box center [787, 458] width 13 height 13
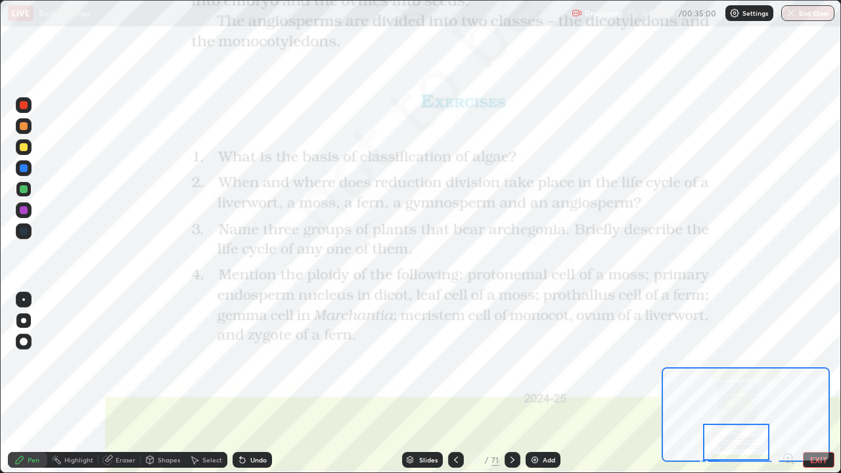
click at [412, 383] on icon at bounding box center [409, 462] width 7 height 2
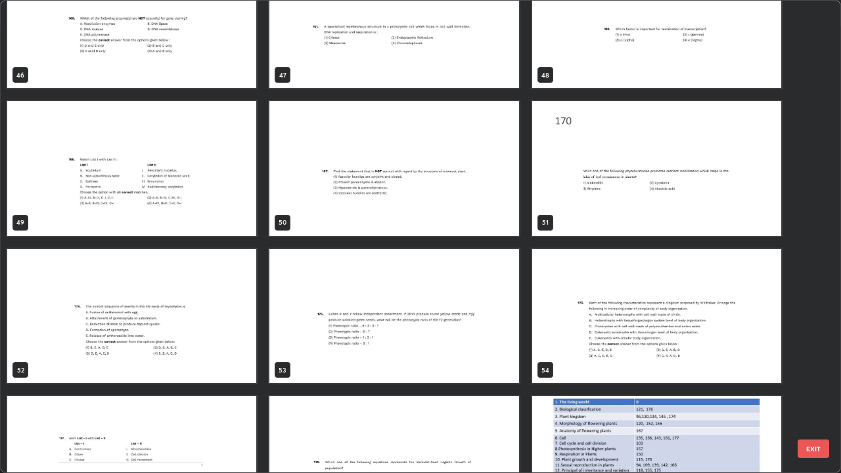
scroll to position [2267, 0]
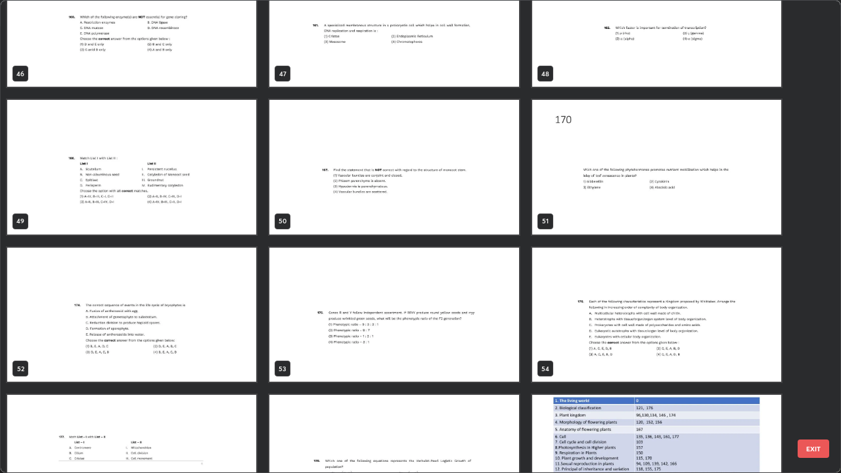
click at [70, 349] on img "grid" at bounding box center [131, 315] width 249 height 135
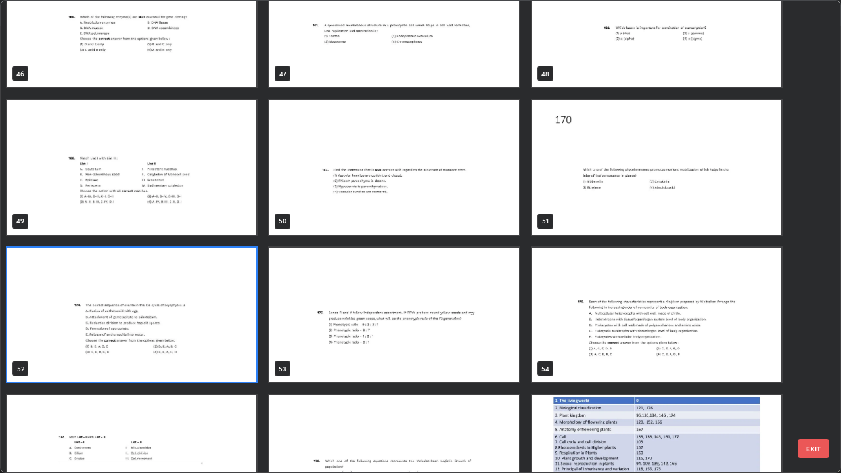
click at [65, 345] on img "grid" at bounding box center [131, 315] width 249 height 135
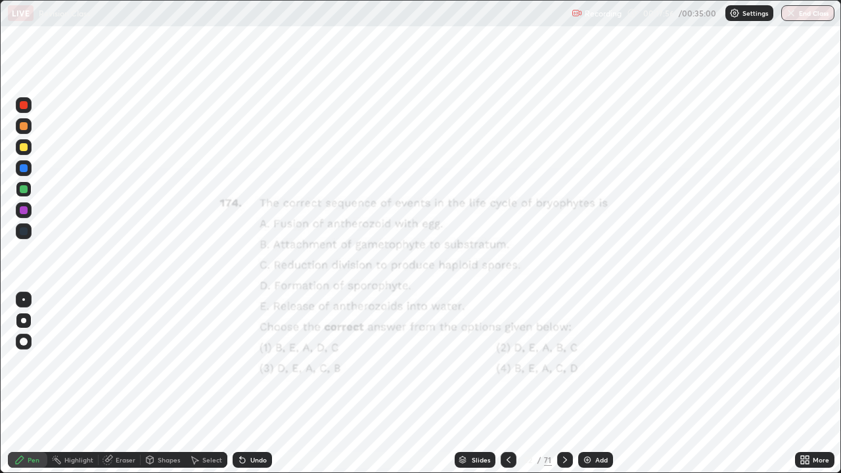
click at [458, 383] on icon at bounding box center [462, 460] width 8 height 8
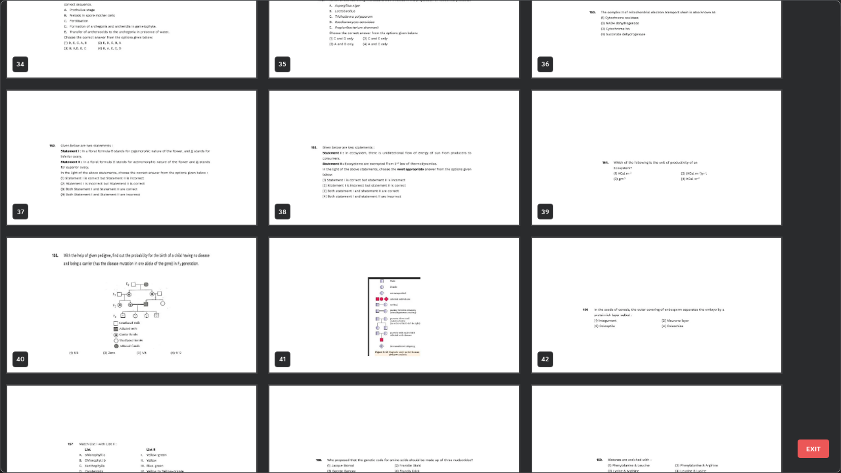
scroll to position [1673, 0]
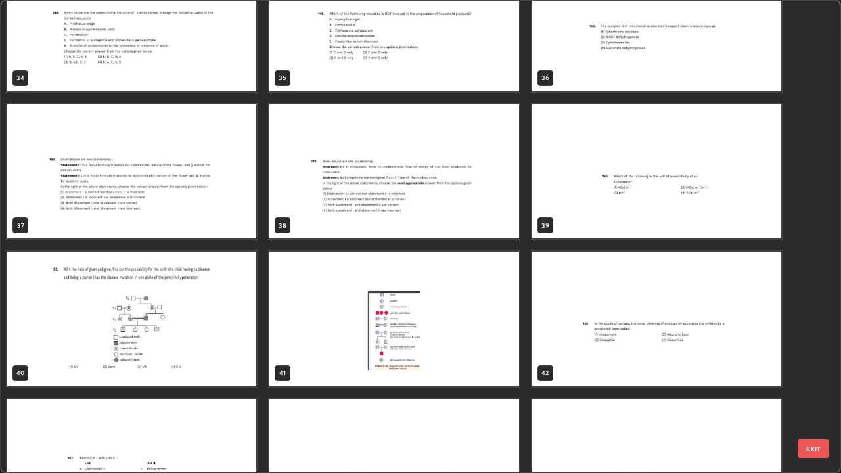
click at [105, 75] on img "grid" at bounding box center [131, 24] width 249 height 135
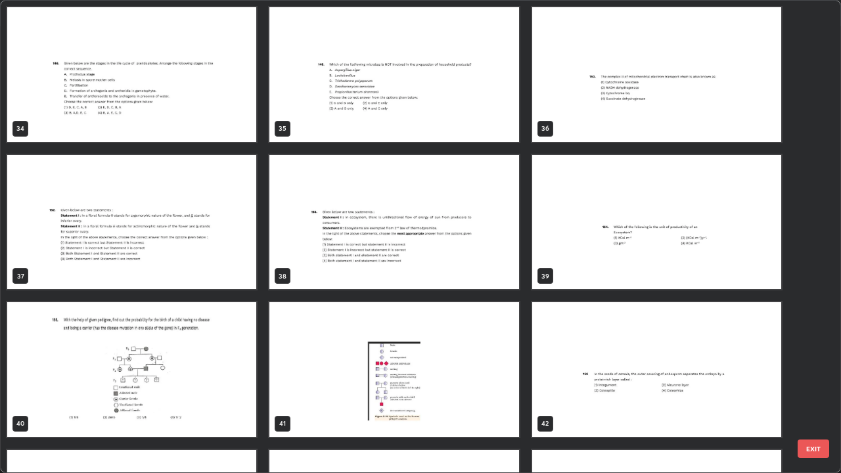
click at [110, 77] on div "31 32 33 34 35 36 37 38 39 40 41 42 43 44 45" at bounding box center [409, 236] width 816 height 471
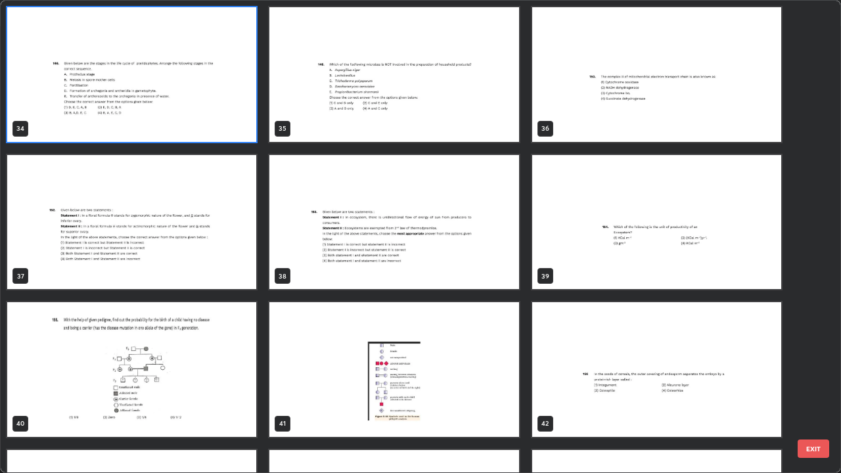
click at [114, 83] on img "grid" at bounding box center [131, 74] width 249 height 135
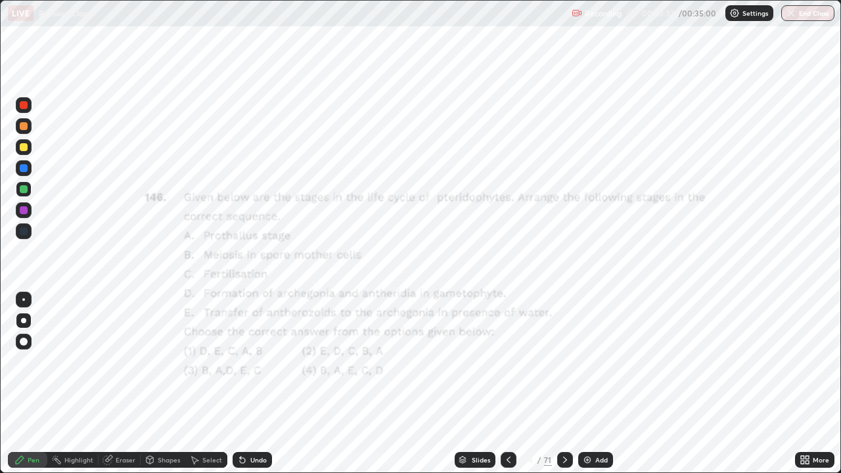
click at [460, 383] on icon at bounding box center [462, 457] width 7 height 3
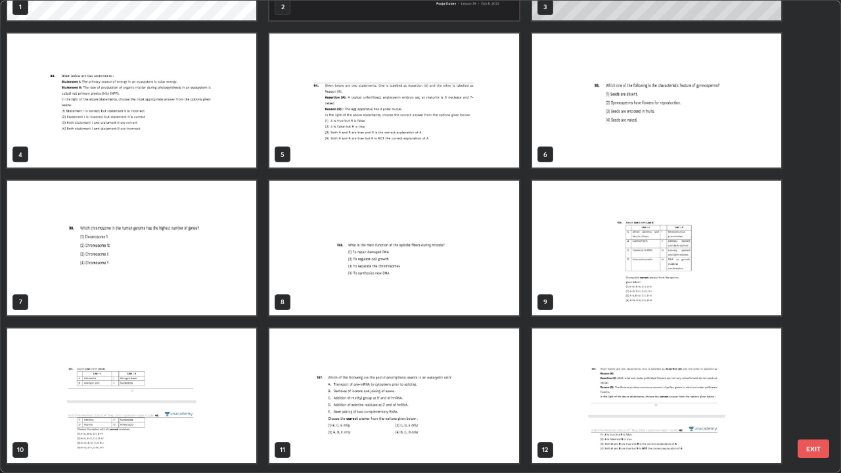
scroll to position [0, 0]
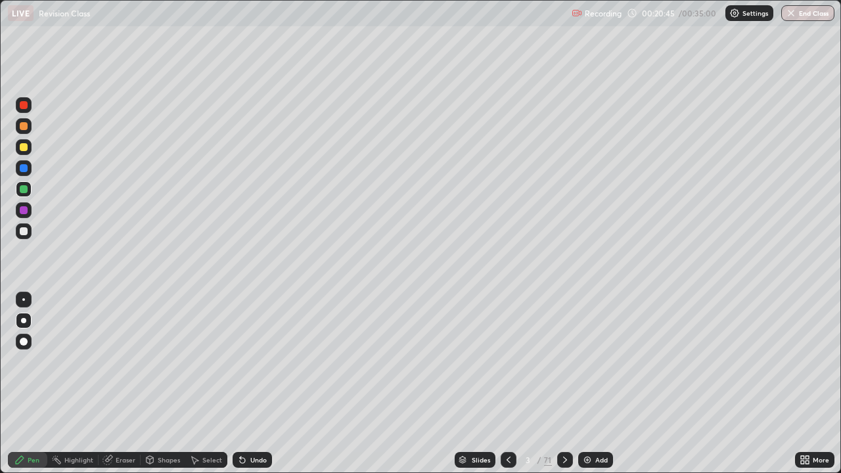
click at [29, 234] on div at bounding box center [24, 231] width 16 height 16
click at [22, 108] on div at bounding box center [24, 105] width 8 height 8
click at [460, 383] on icon at bounding box center [462, 460] width 8 height 8
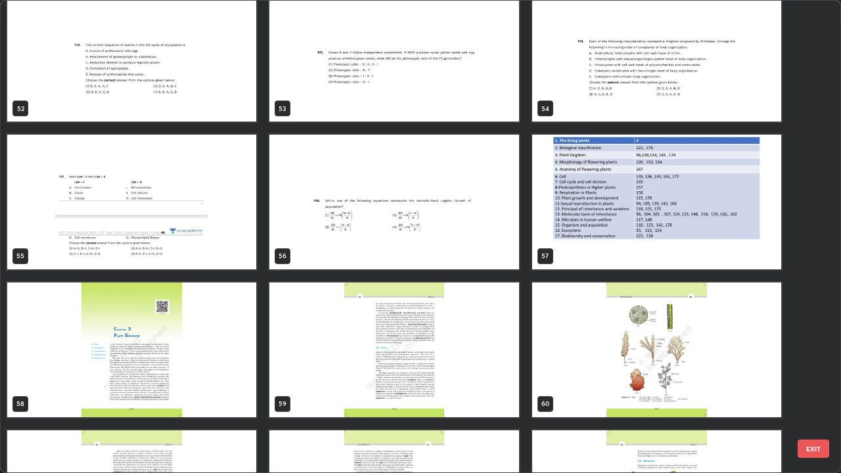
scroll to position [2520, 0]
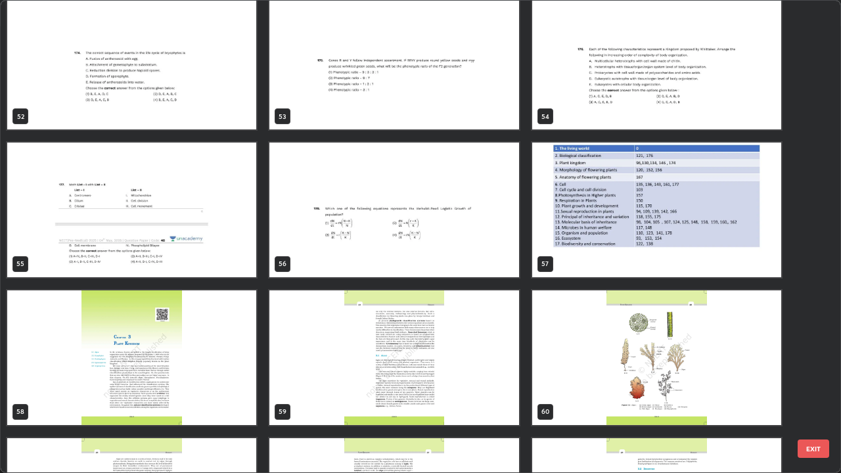
click at [194, 309] on img "grid" at bounding box center [131, 357] width 249 height 135
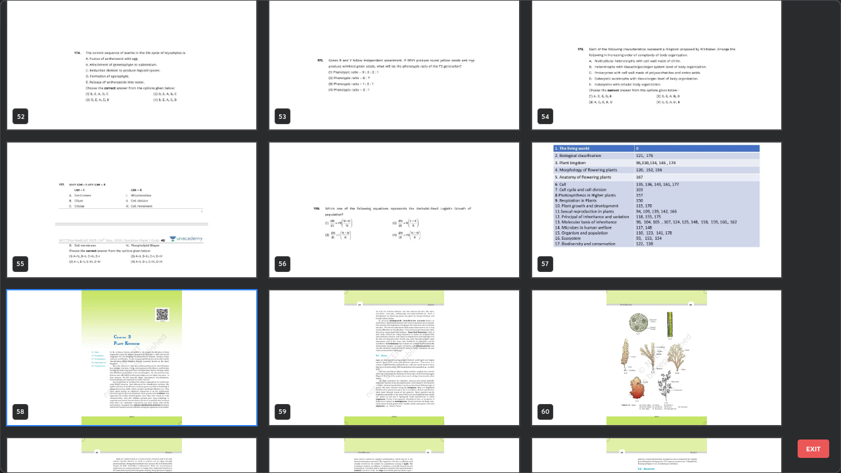
click at [192, 316] on img "grid" at bounding box center [131, 357] width 249 height 135
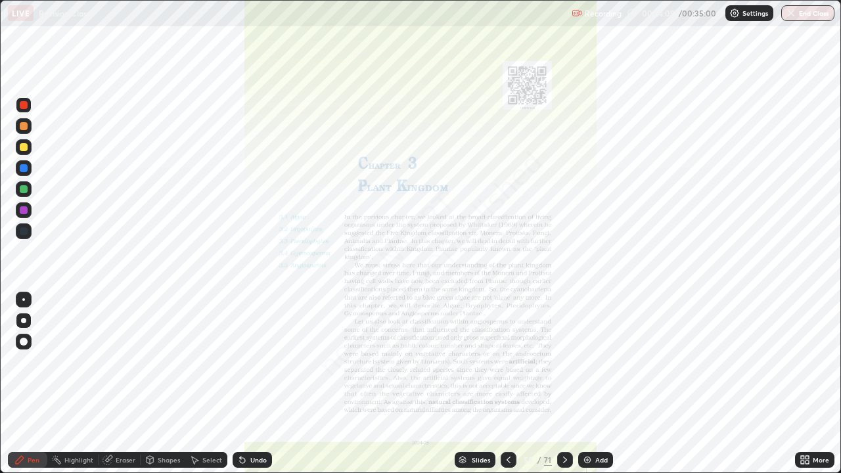
click at [797, 383] on div "More" at bounding box center [814, 460] width 39 height 16
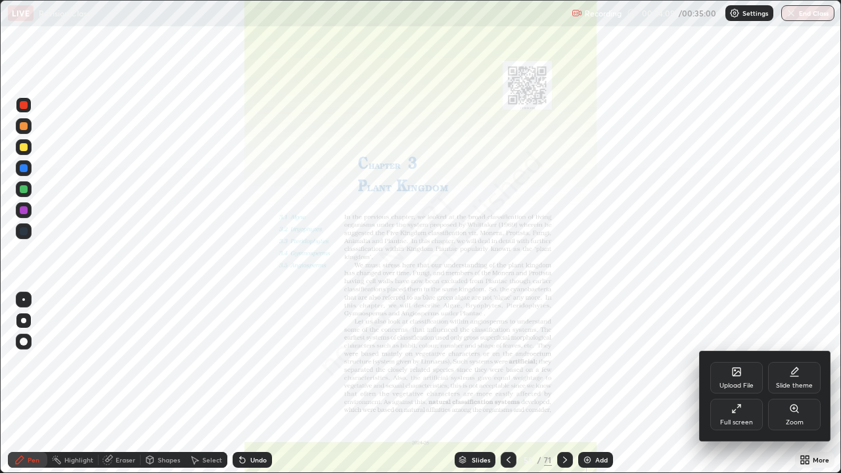
click at [791, 383] on div "Zoom" at bounding box center [794, 422] width 18 height 7
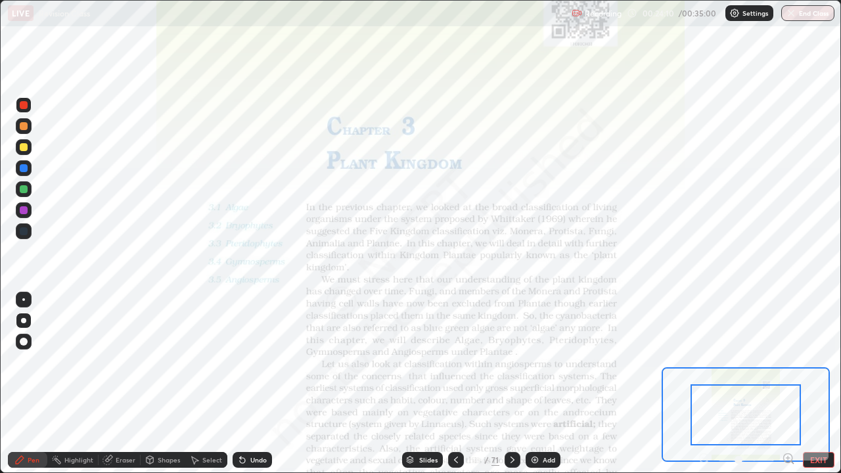
click at [787, 383] on icon at bounding box center [787, 458] width 3 height 0
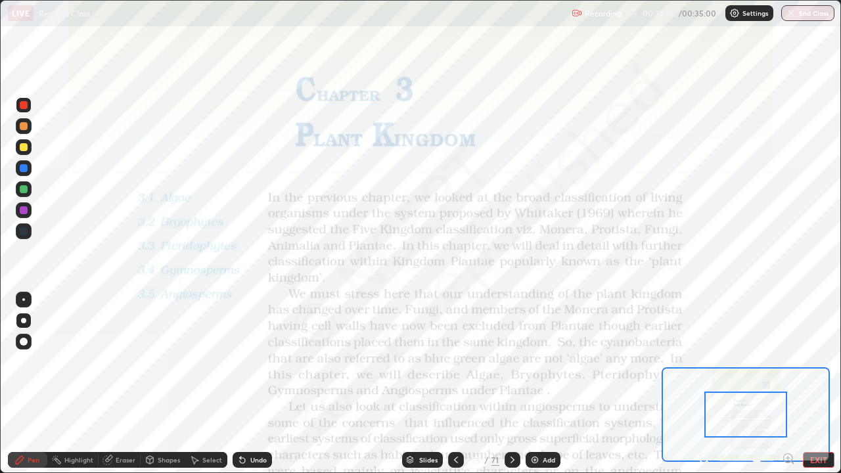
click at [787, 383] on icon at bounding box center [787, 458] width 3 height 0
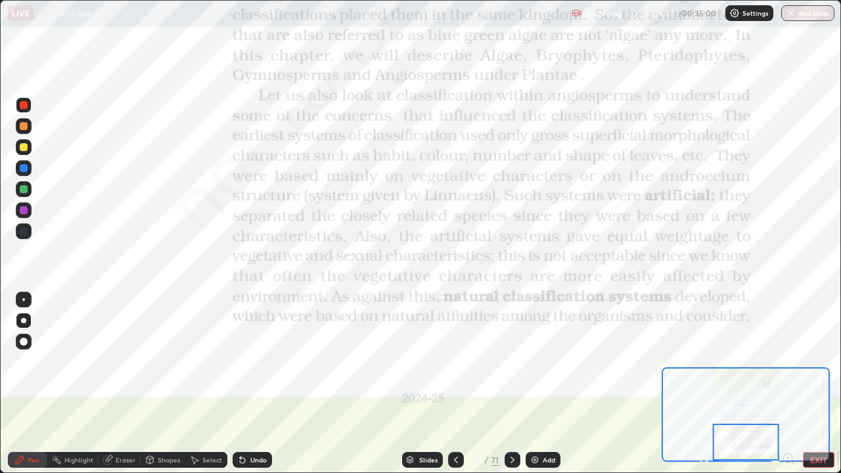
click at [414, 383] on div "Slides" at bounding box center [422, 460] width 41 height 16
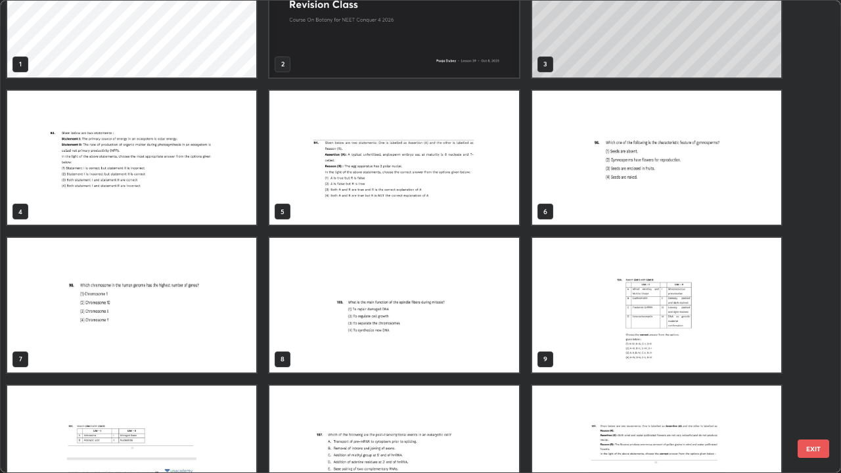
scroll to position [0, 0]
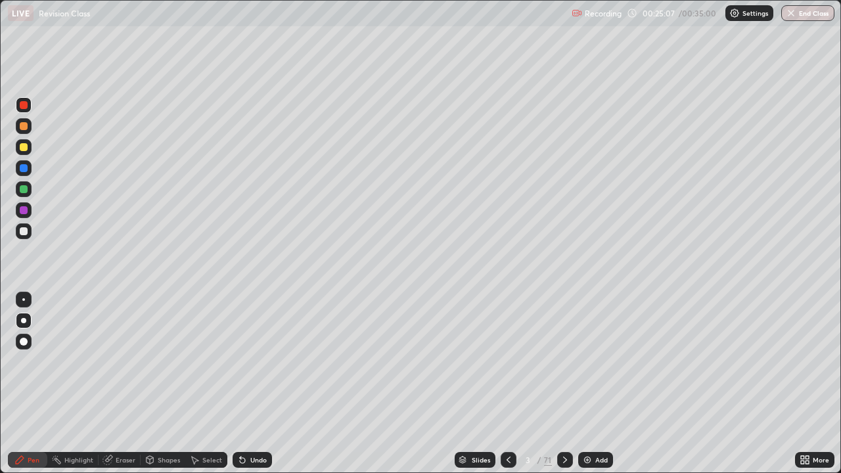
click at [21, 234] on div at bounding box center [24, 231] width 8 height 8
click at [25, 192] on div at bounding box center [24, 189] width 8 height 8
click at [591, 383] on div "Add" at bounding box center [595, 460] width 35 height 16
click at [590, 383] on img at bounding box center [587, 459] width 11 height 11
click at [24, 232] on div at bounding box center [24, 231] width 8 height 8
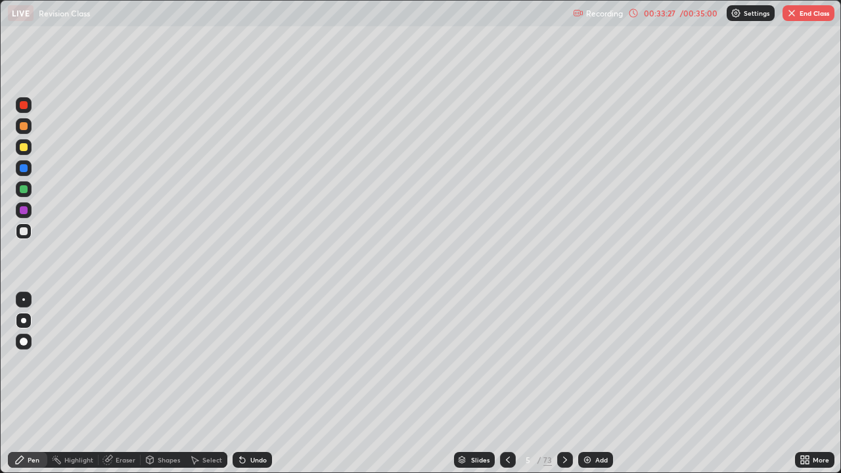
click at [462, 383] on icon at bounding box center [461, 457] width 7 height 3
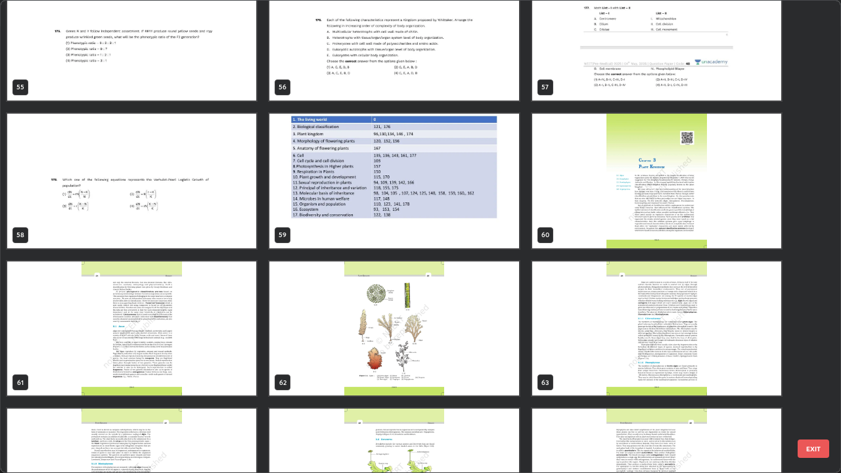
scroll to position [2781, 0]
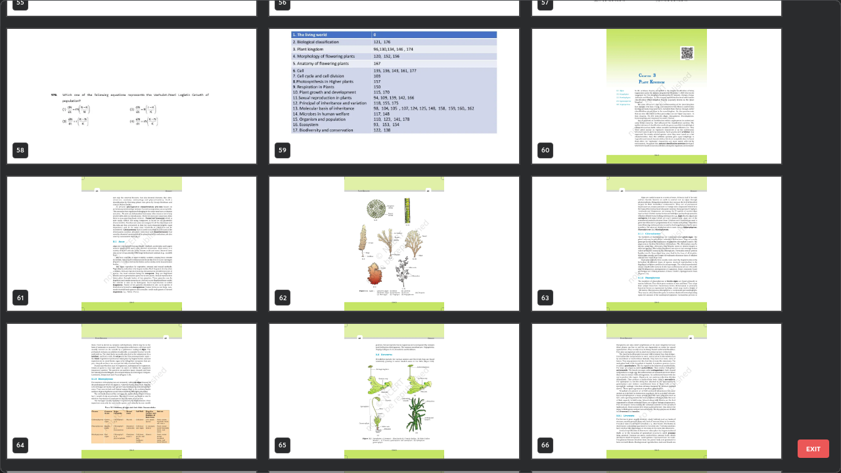
click at [579, 146] on img "grid" at bounding box center [656, 96] width 249 height 135
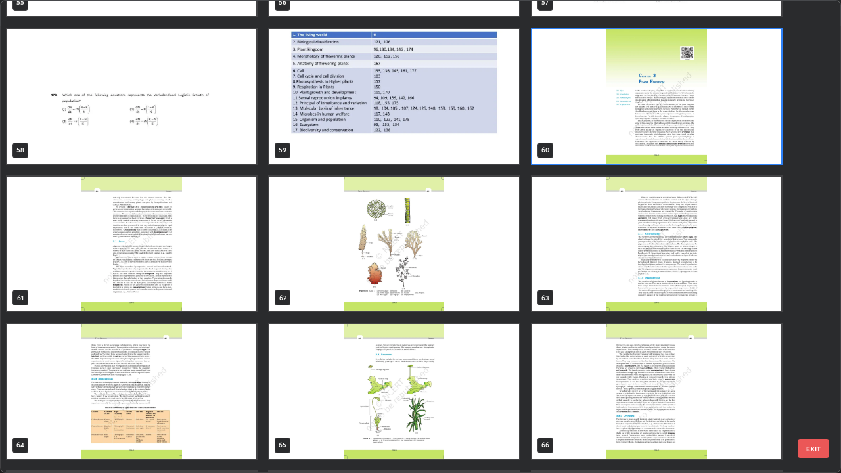
click at [594, 150] on img "grid" at bounding box center [656, 96] width 249 height 135
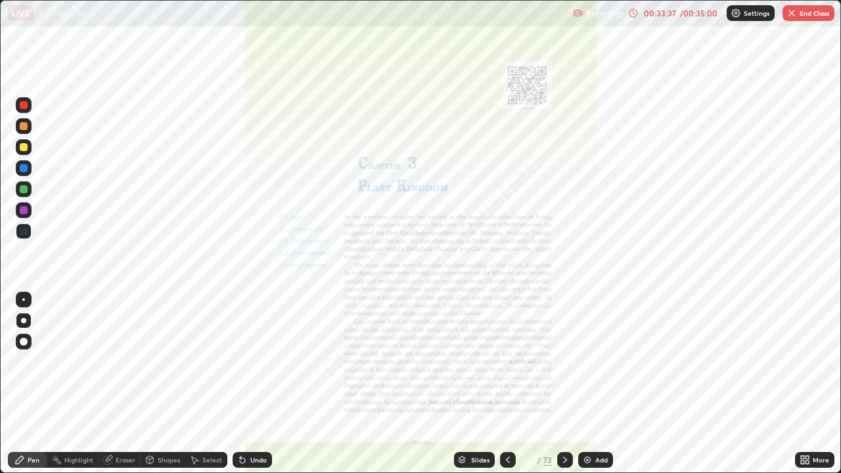
click at [594, 147] on img "grid" at bounding box center [656, 96] width 249 height 135
click at [563, 383] on icon at bounding box center [564, 459] width 11 height 11
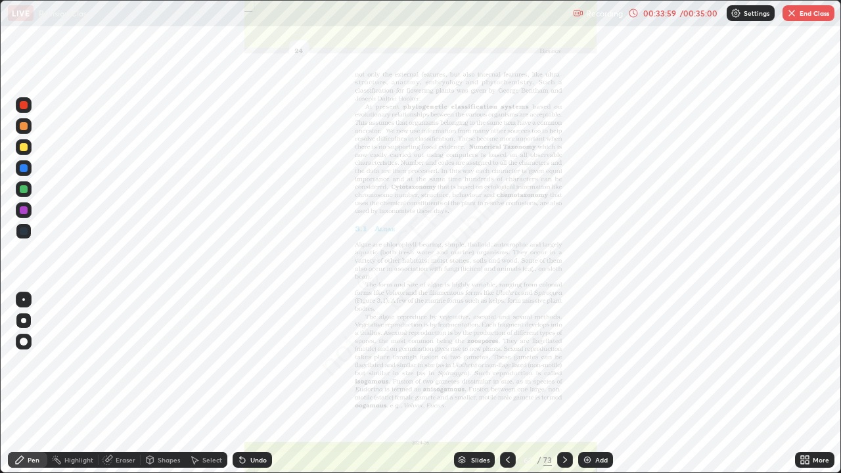
click at [477, 383] on div "Slides" at bounding box center [480, 459] width 18 height 7
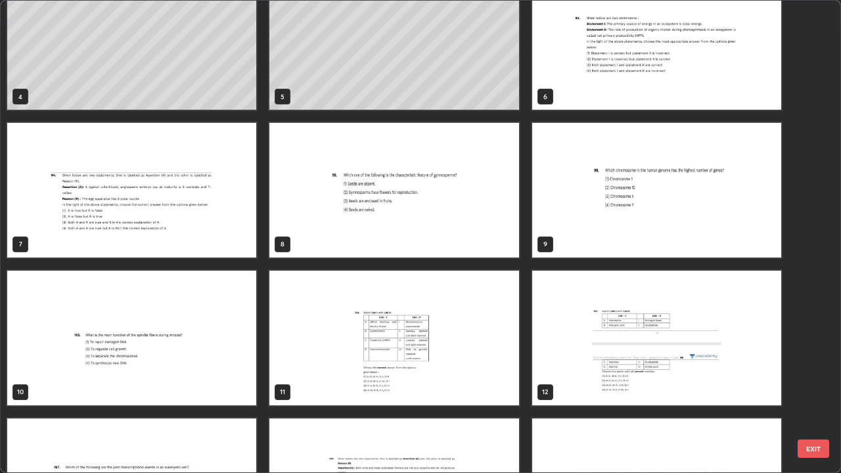
scroll to position [0, 0]
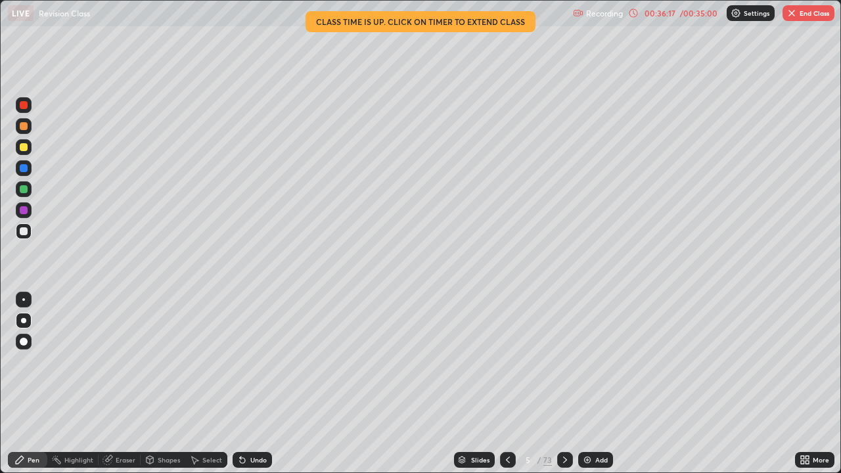
click at [795, 20] on button "End Class" at bounding box center [808, 13] width 52 height 16
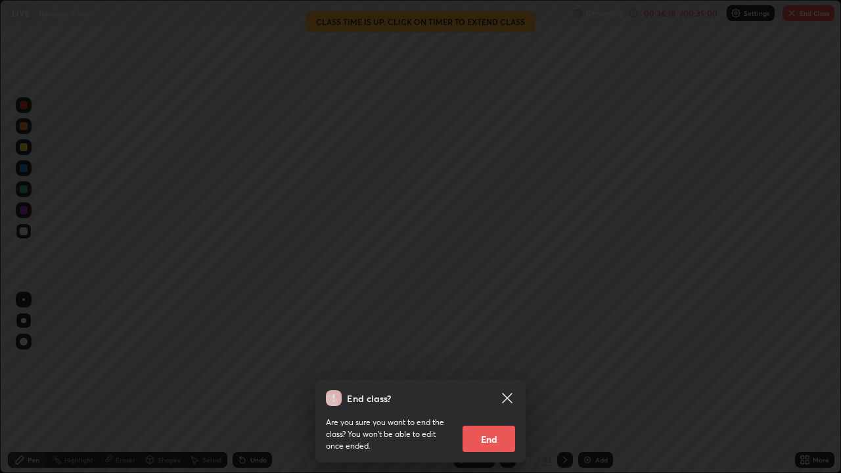
click at [496, 383] on button "End" at bounding box center [488, 439] width 53 height 26
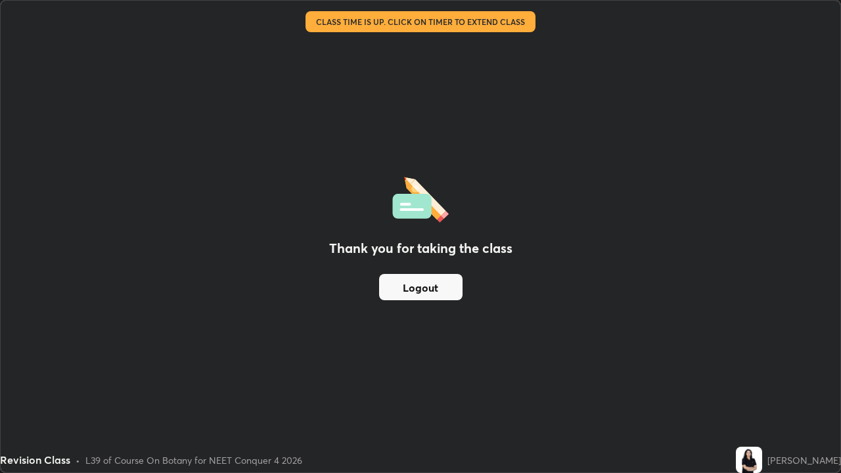
click at [428, 289] on button "Logout" at bounding box center [420, 287] width 83 height 26
click at [433, 286] on button "Logout" at bounding box center [420, 287] width 83 height 26
